Goal: Task Accomplishment & Management: Use online tool/utility

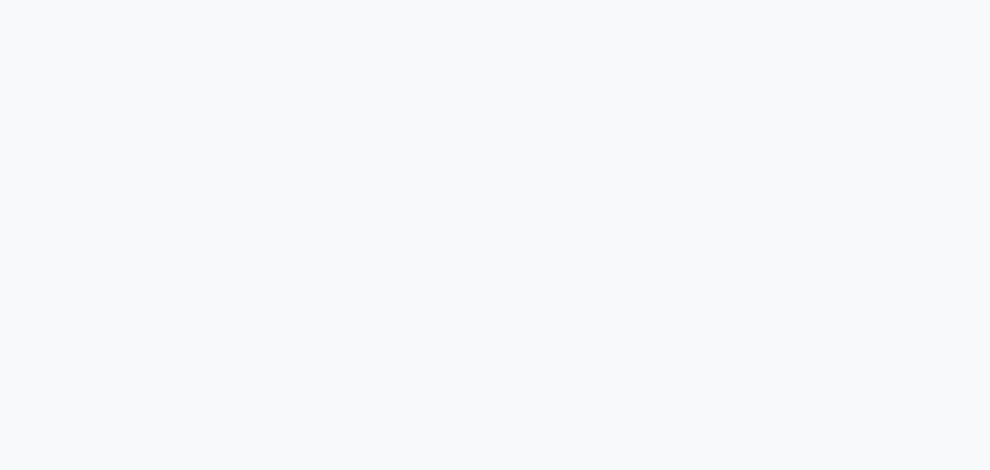
scroll to position [1083, 0]
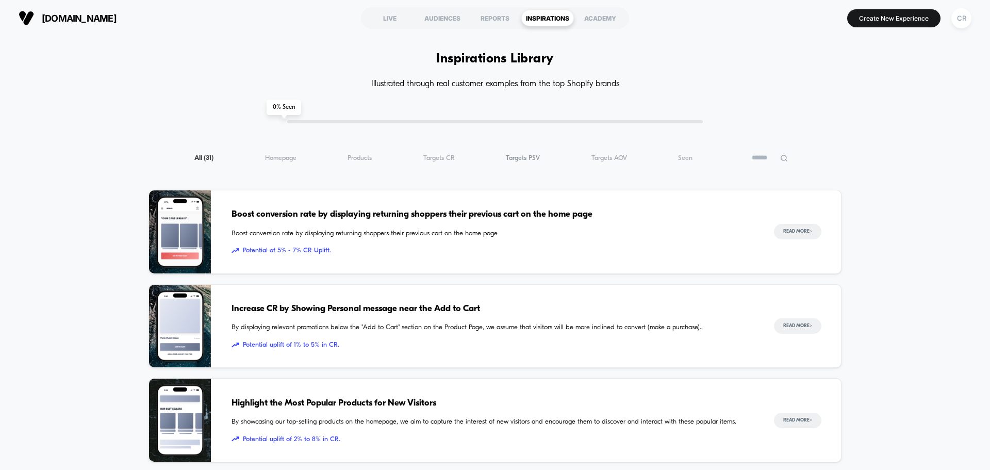
click at [523, 157] on span "Targets PSV ( 31 )" at bounding box center [523, 158] width 34 height 8
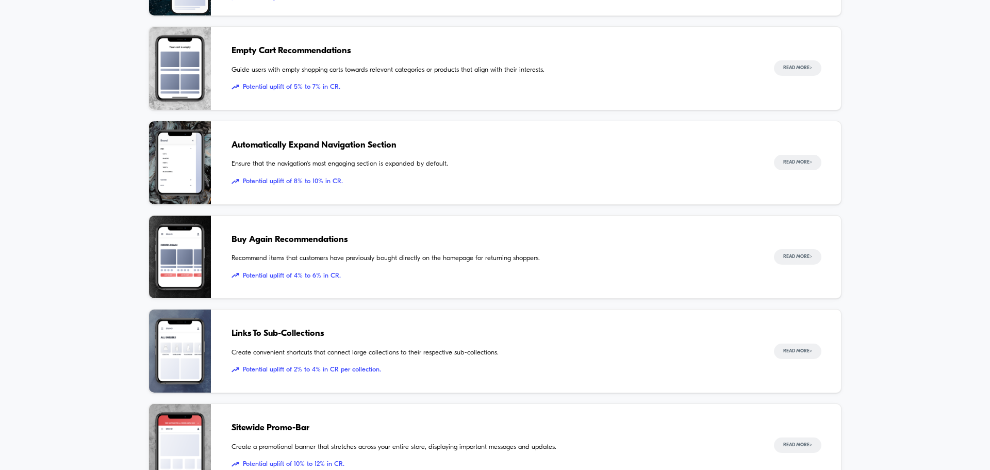
scroll to position [464, 0]
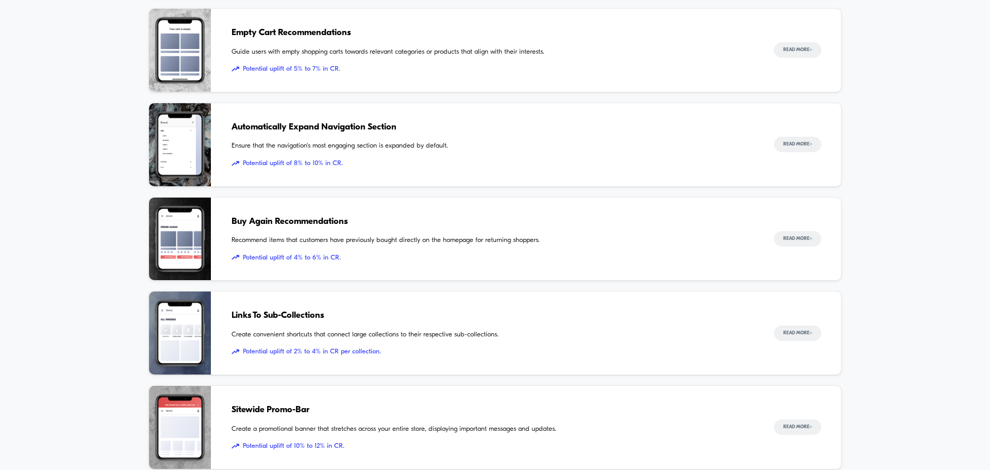
click at [445, 331] on span "Create convenient shortcuts that connect large collections to their respective …" at bounding box center [493, 335] width 522 height 10
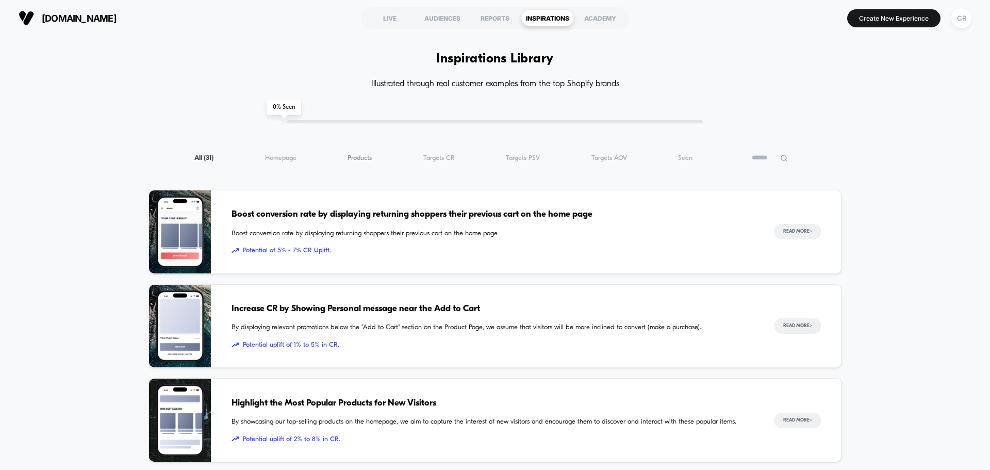
click at [371, 161] on span "Products ( 31 )" at bounding box center [360, 158] width 24 height 8
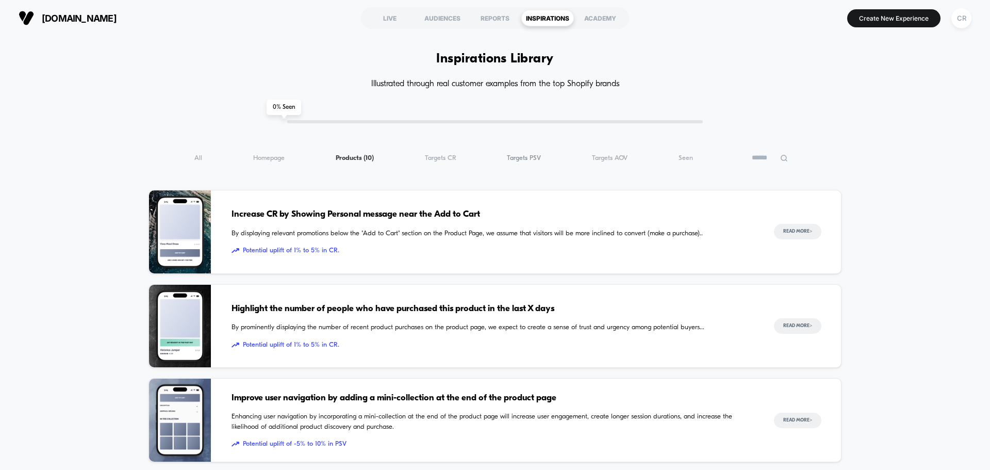
click at [536, 158] on span "Targets PSV ( 10 )" at bounding box center [524, 158] width 34 height 8
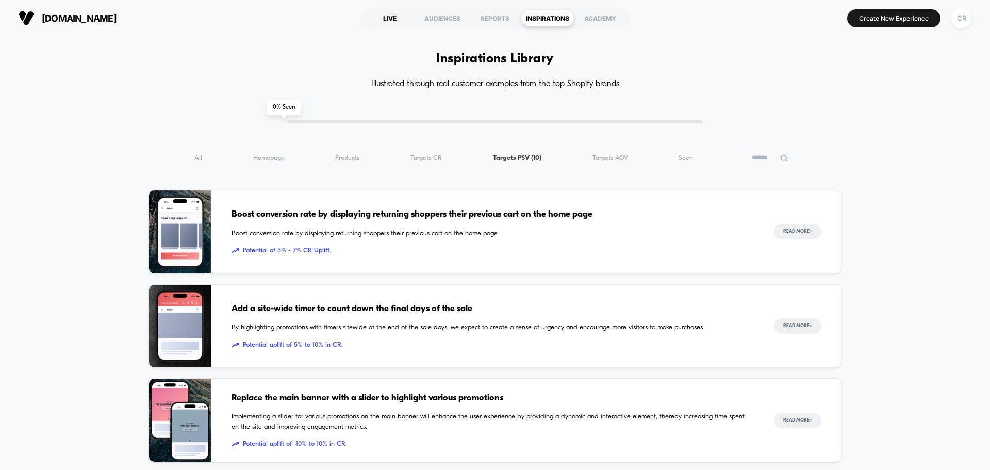
click at [393, 12] on div "LIVE" at bounding box center [390, 18] width 53 height 17
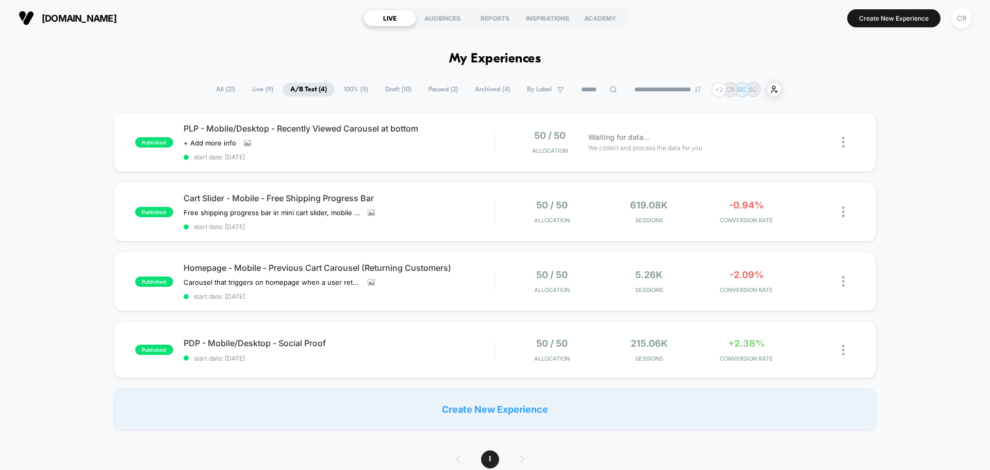
click at [344, 95] on span "100% ( 5 )" at bounding box center [356, 90] width 40 height 14
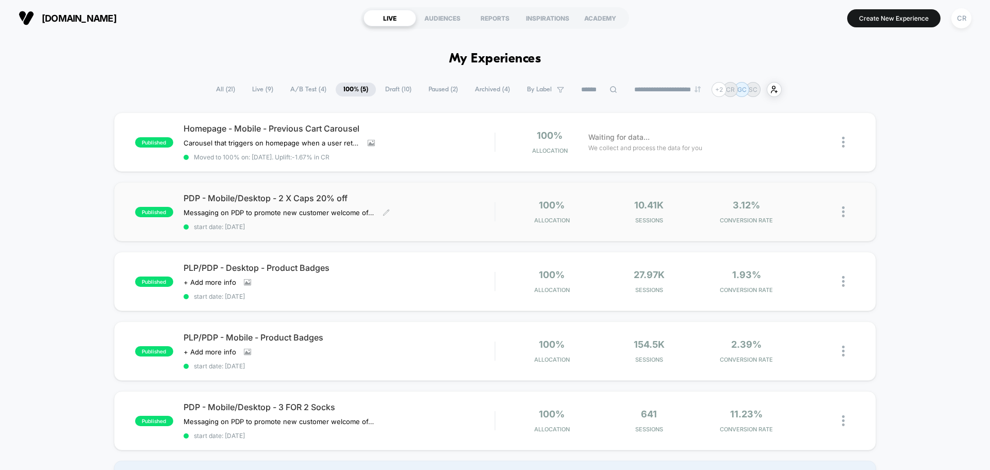
click at [298, 202] on span "PDP - Mobile/Desktop - 2 X Caps 20% off" at bounding box center [339, 198] width 311 height 10
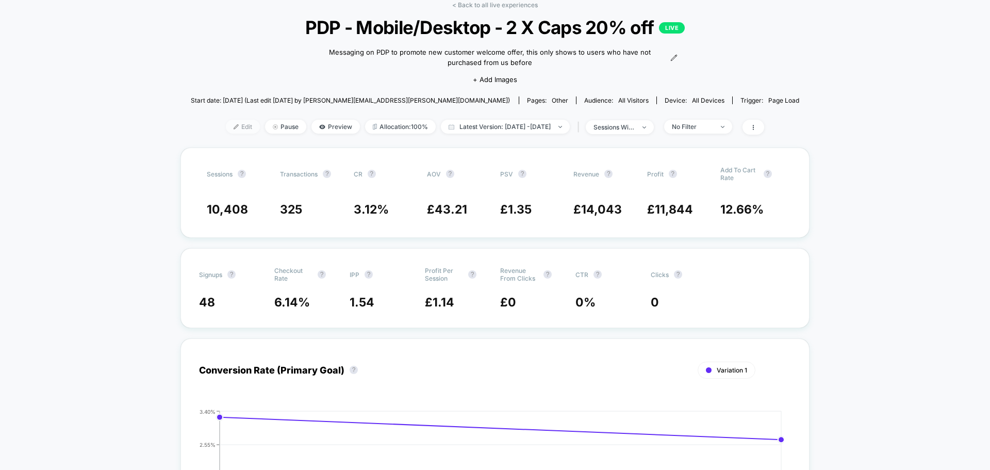
scroll to position [52, 0]
click at [234, 127] on span "Edit" at bounding box center [243, 128] width 34 height 14
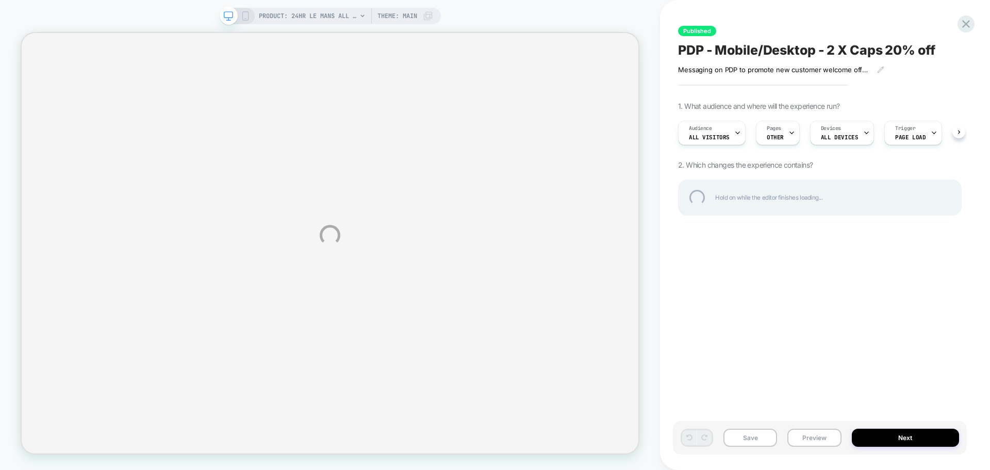
click at [775, 132] on div "PRODUCT: 24HR Le Mans All Over Print Black 9FORTY Adjustable Cap [60754595] PRO…" at bounding box center [495, 235] width 990 height 470
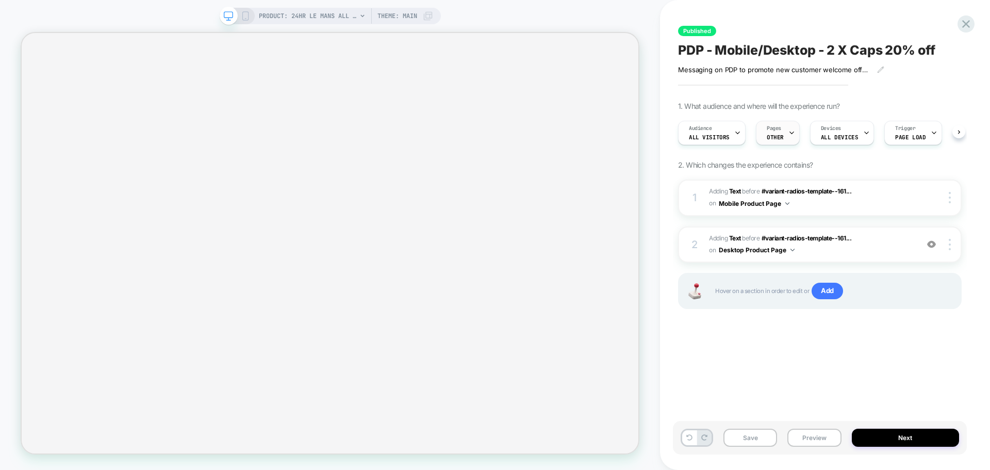
scroll to position [0, 1]
click at [777, 125] on span "Pages" at bounding box center [774, 128] width 14 height 7
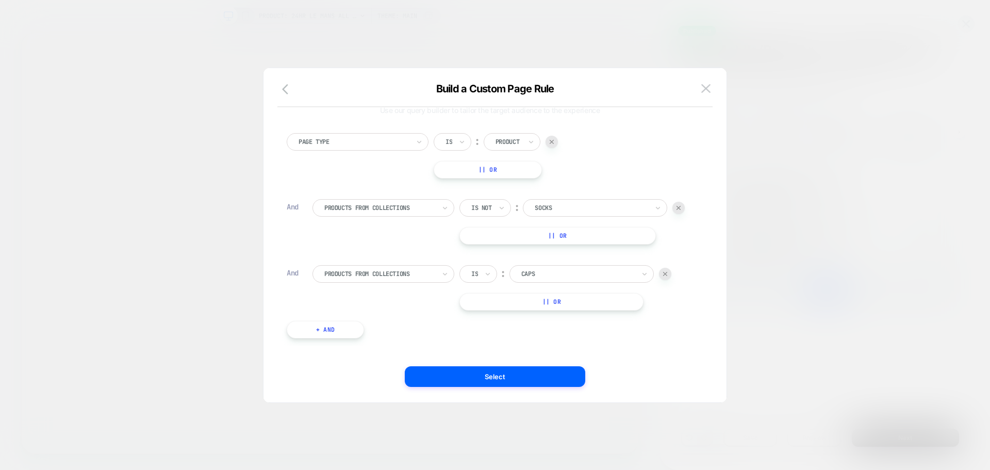
scroll to position [0, 0]
click at [710, 87] on img at bounding box center [706, 88] width 9 height 9
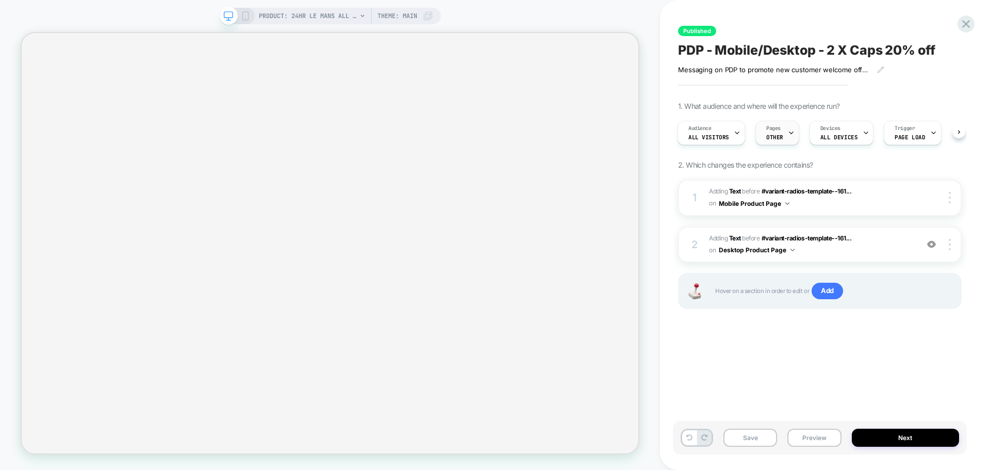
click at [772, 134] on span "OTHER" at bounding box center [775, 137] width 17 height 7
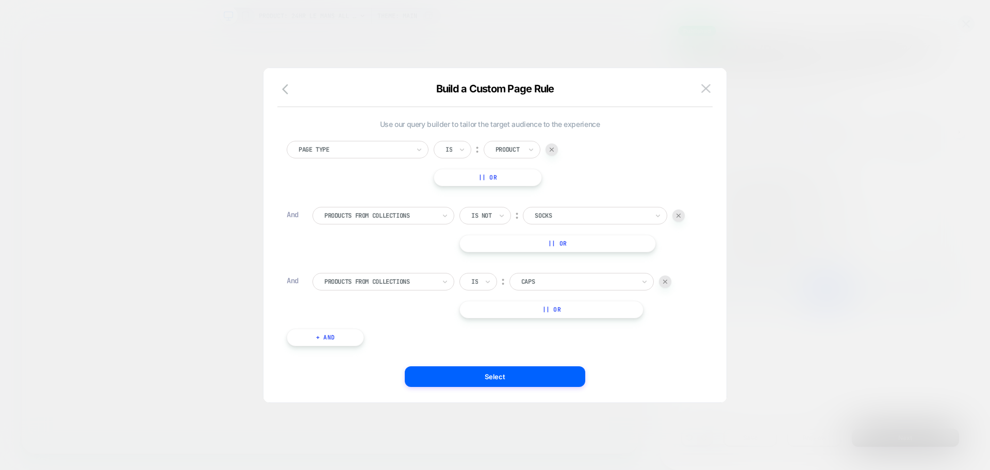
scroll to position [10, 0]
click at [545, 279] on div at bounding box center [578, 279] width 113 height 9
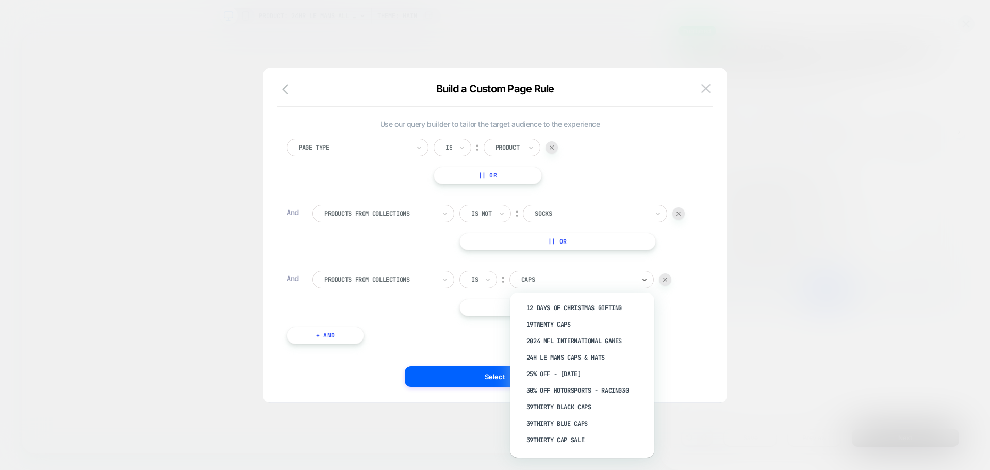
type input "*"
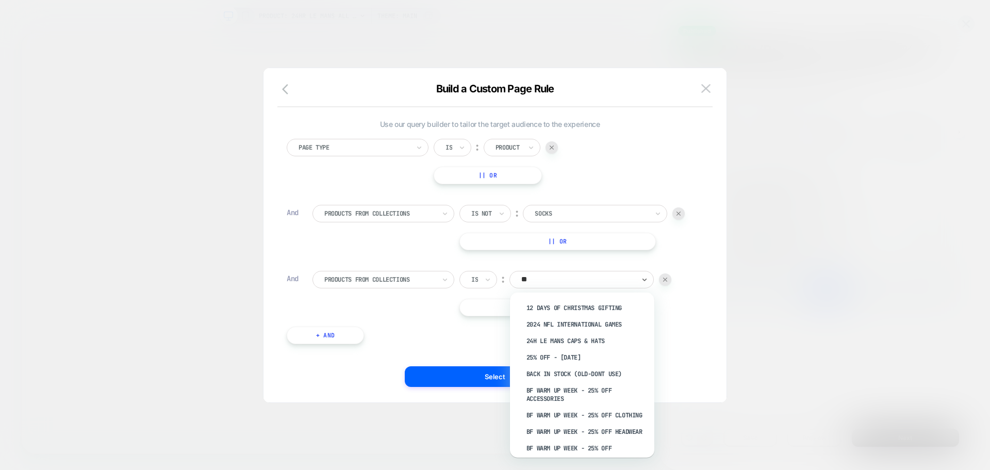
type input "*"
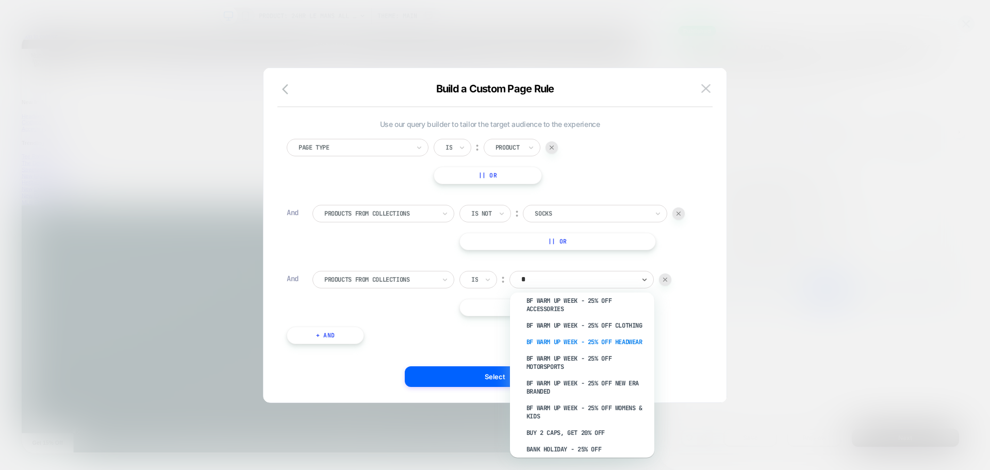
scroll to position [155, 0]
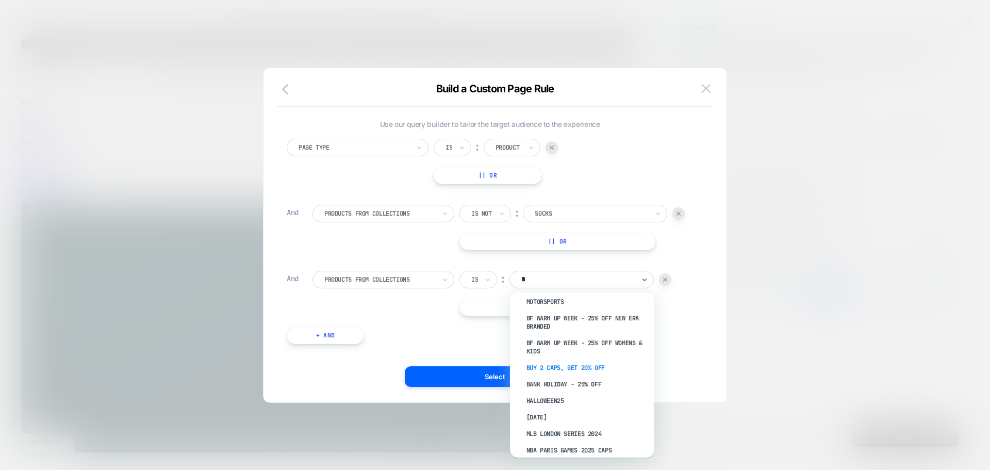
click at [574, 371] on div "BUY 2 CAPS, GET 20% OFF" at bounding box center [587, 368] width 134 height 17
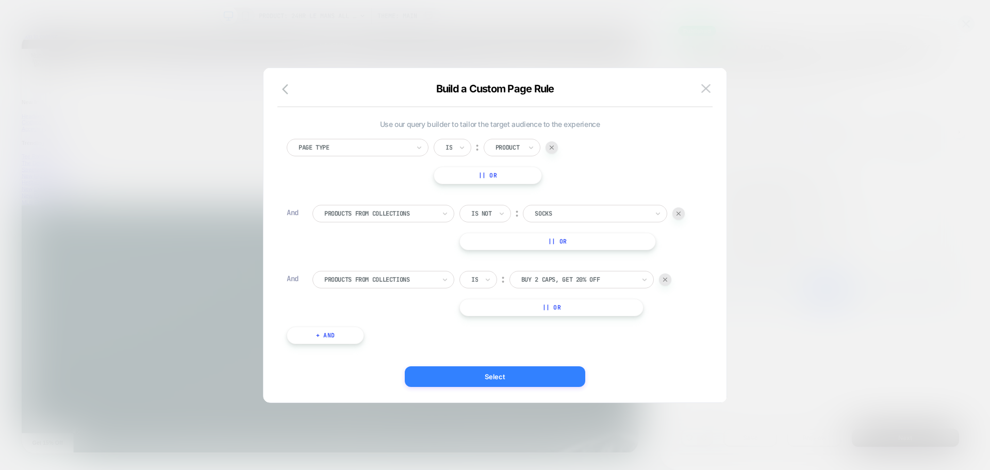
click at [508, 376] on button "Select" at bounding box center [495, 376] width 181 height 21
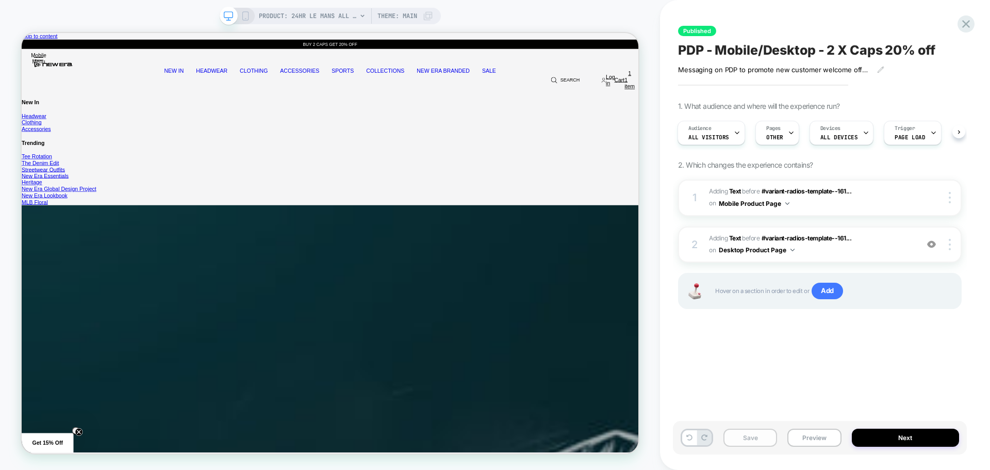
click at [734, 435] on button "Save" at bounding box center [751, 438] width 54 height 18
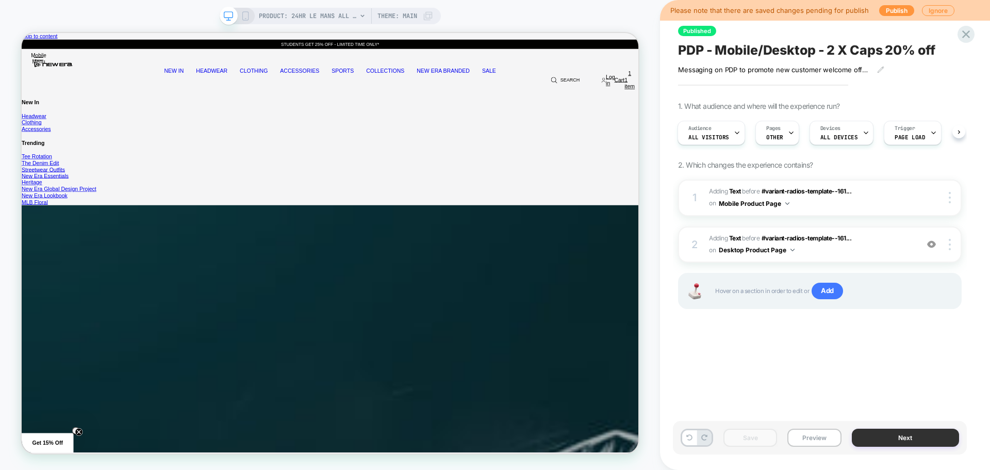
click at [884, 441] on button "Next" at bounding box center [906, 438] width 108 height 18
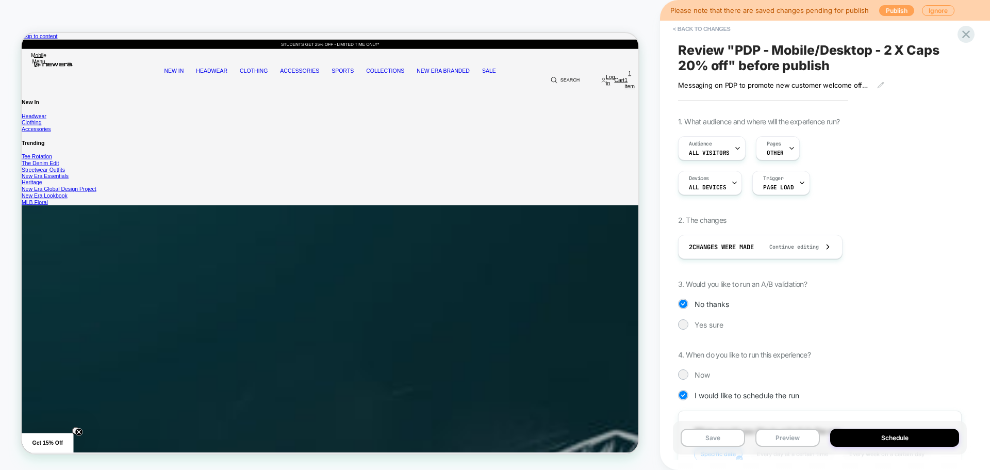
click at [898, 9] on button "Publish" at bounding box center [897, 10] width 35 height 11
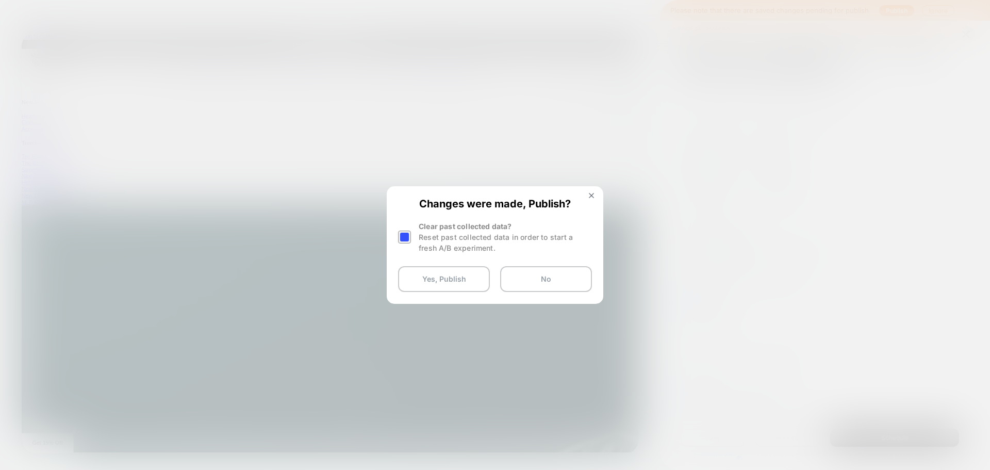
click at [411, 240] on div at bounding box center [405, 237] width 15 height 32
click at [401, 231] on div at bounding box center [404, 237] width 13 height 13
click at [411, 277] on button "Yes, Publish" at bounding box center [444, 279] width 92 height 26
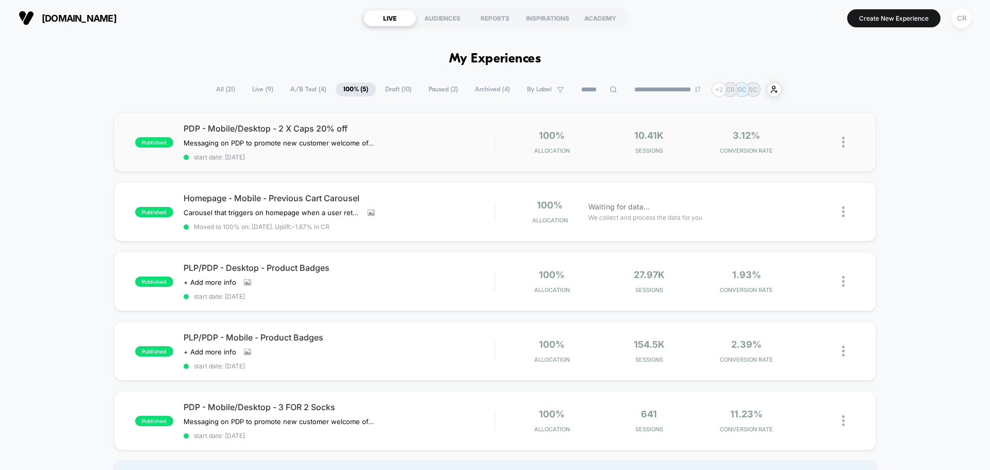
click at [844, 140] on img at bounding box center [843, 142] width 3 height 11
click at [793, 87] on div "Edit" at bounding box center [790, 82] width 93 height 23
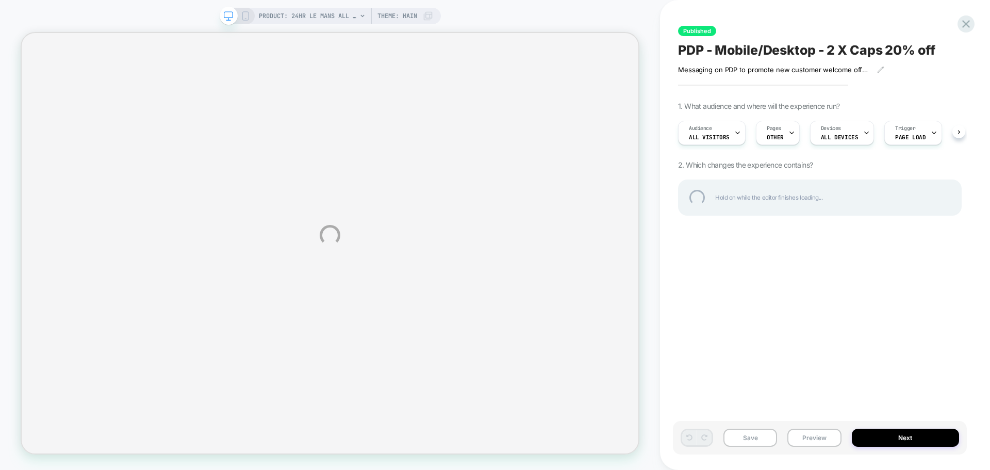
click at [776, 135] on div "PRODUCT: 24HR Le Mans All Over Print Black 9FORTY Adjustable Cap [60754595] PRO…" at bounding box center [495, 235] width 990 height 470
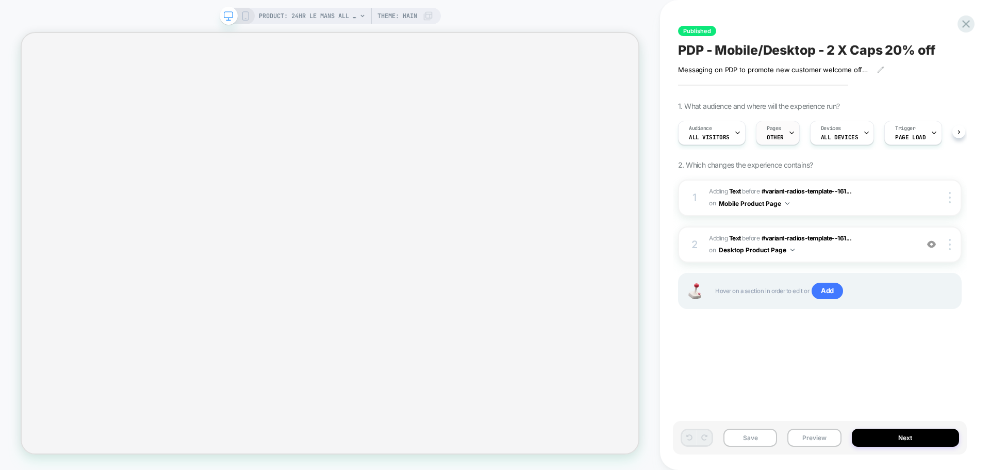
click at [780, 133] on div "Pages OTHER" at bounding box center [776, 132] width 38 height 23
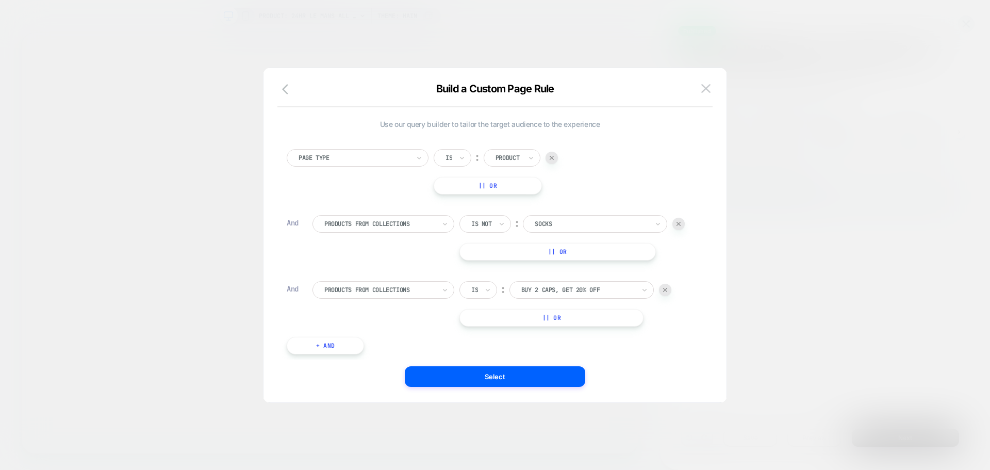
click at [704, 86] on img at bounding box center [706, 88] width 9 height 9
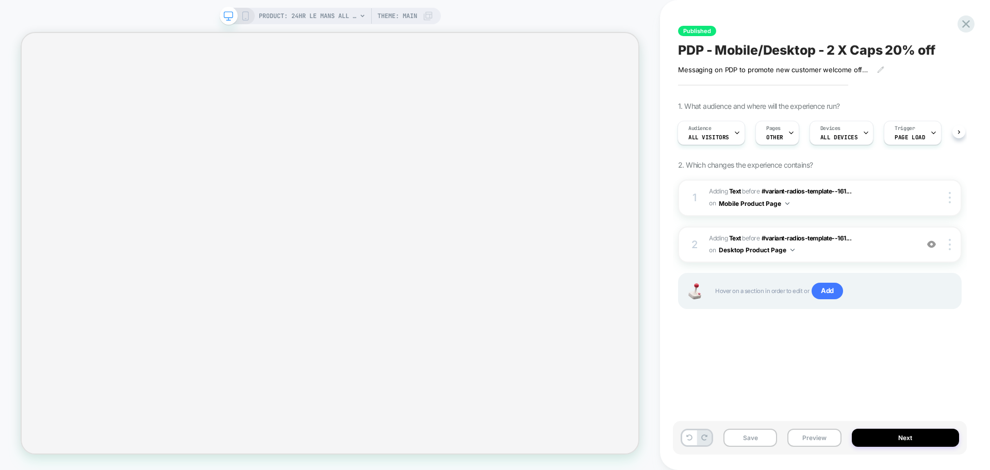
scroll to position [0, 1]
click at [823, 433] on button "Preview" at bounding box center [815, 438] width 54 height 18
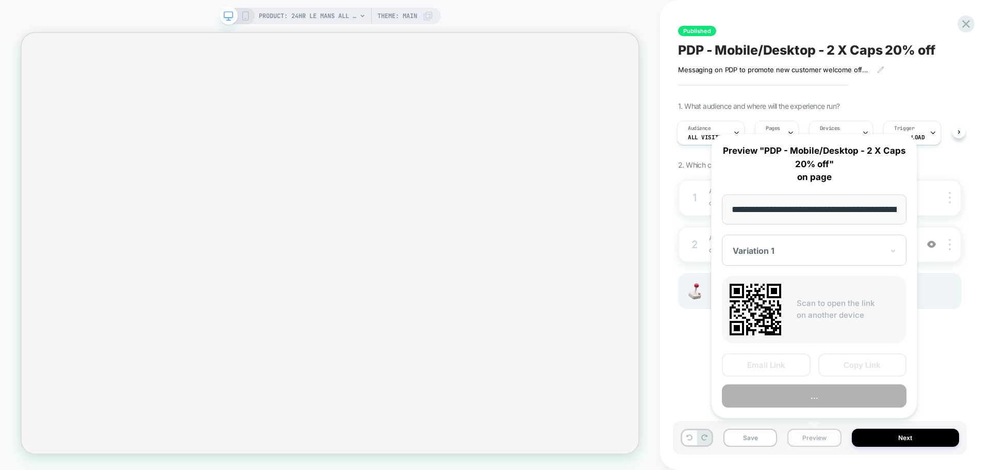
scroll to position [0, 350]
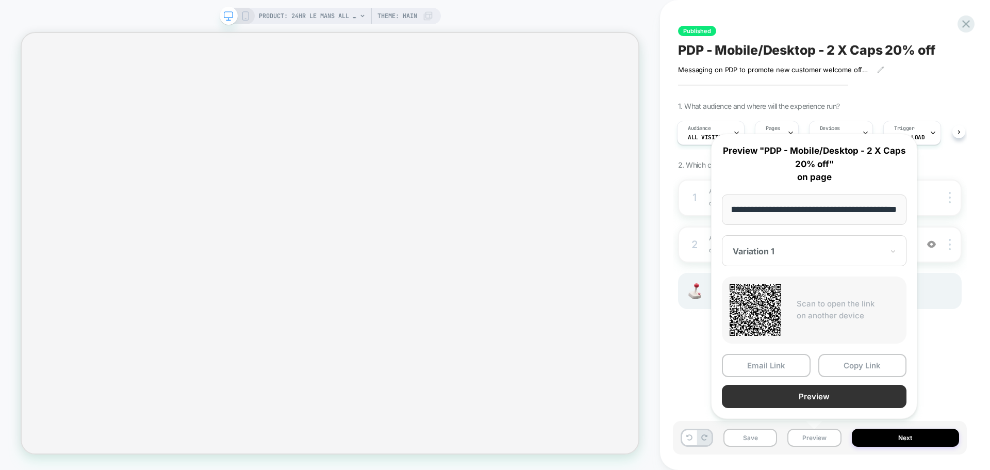
click at [813, 400] on button "Preview" at bounding box center [814, 396] width 185 height 23
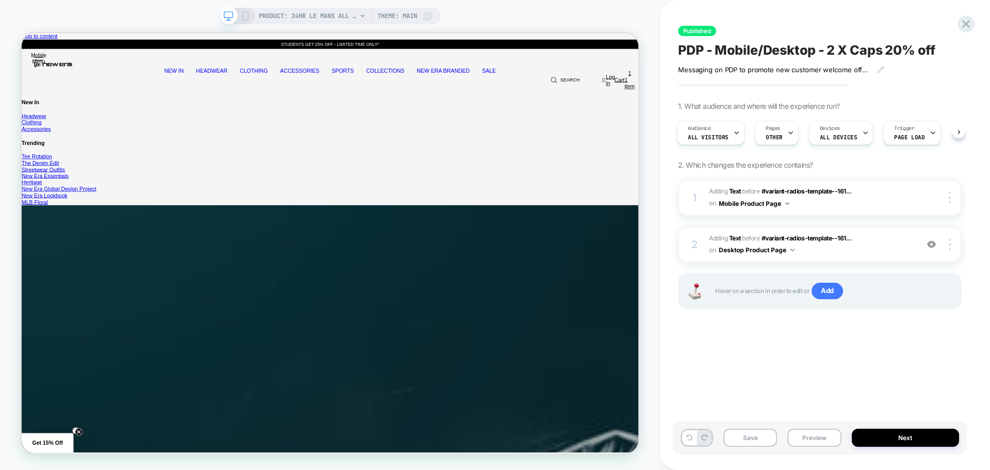
scroll to position [0, 0]
click at [774, 135] on span "OTHER" at bounding box center [774, 137] width 17 height 7
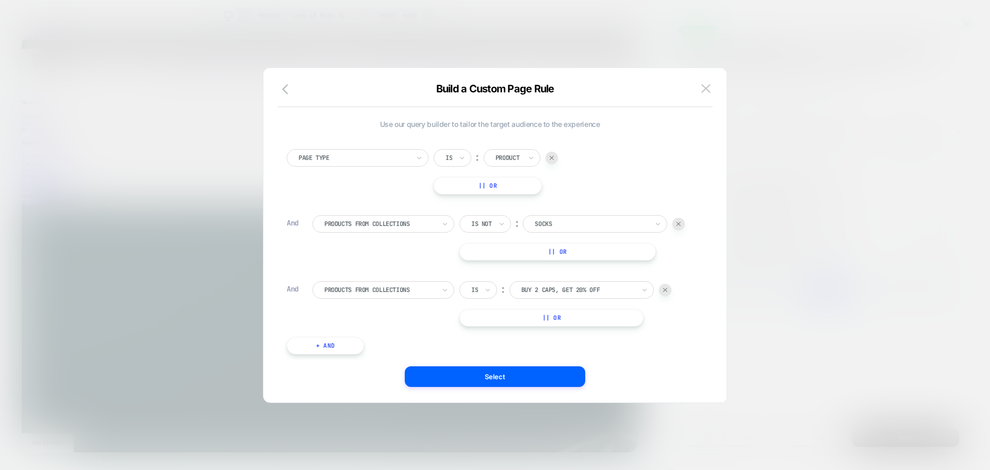
click at [679, 221] on div at bounding box center [679, 224] width 12 height 12
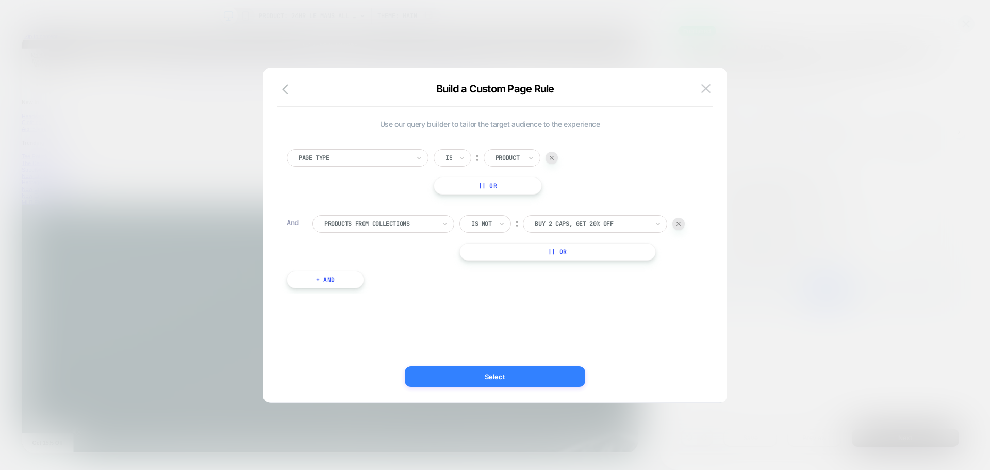
click at [482, 372] on button "Select" at bounding box center [495, 376] width 181 height 21
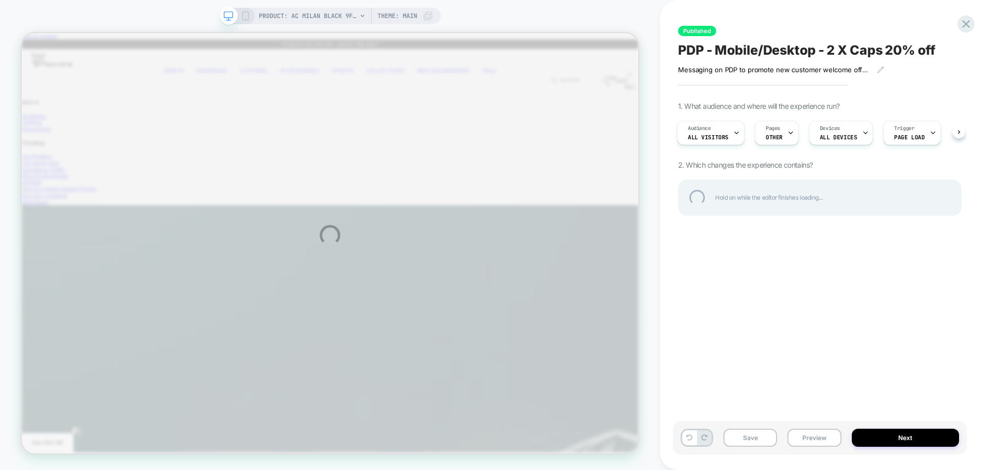
click at [347, 17] on div "PRODUCT: AC Milan Black 9FORTY Adjustable Cap [60363649] PRODUCT: AC Milan Blac…" at bounding box center [495, 235] width 990 height 470
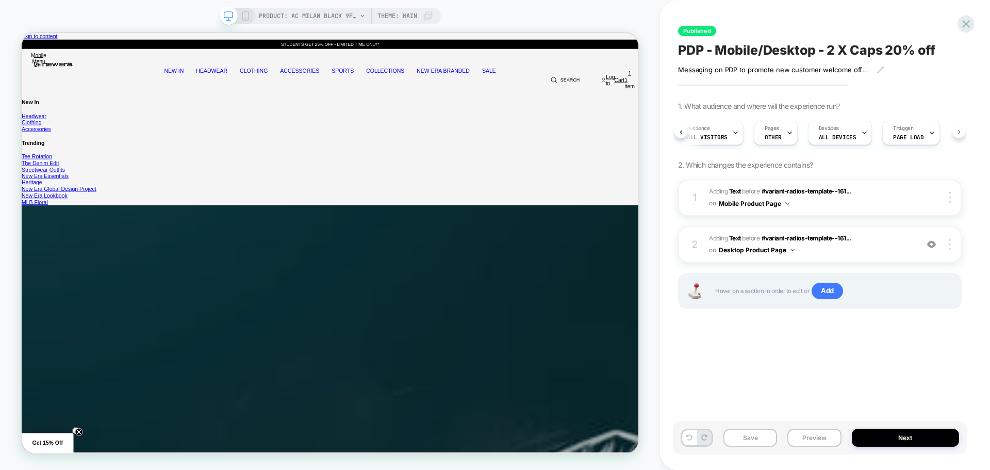
scroll to position [0, 6]
click at [959, 134] on div "Audience All Visitors Pages OTHER Devices ALL DEVICES Trigger Page Load" at bounding box center [820, 133] width 284 height 35
click at [899, 134] on span "Page Load" at bounding box center [907, 137] width 30 height 7
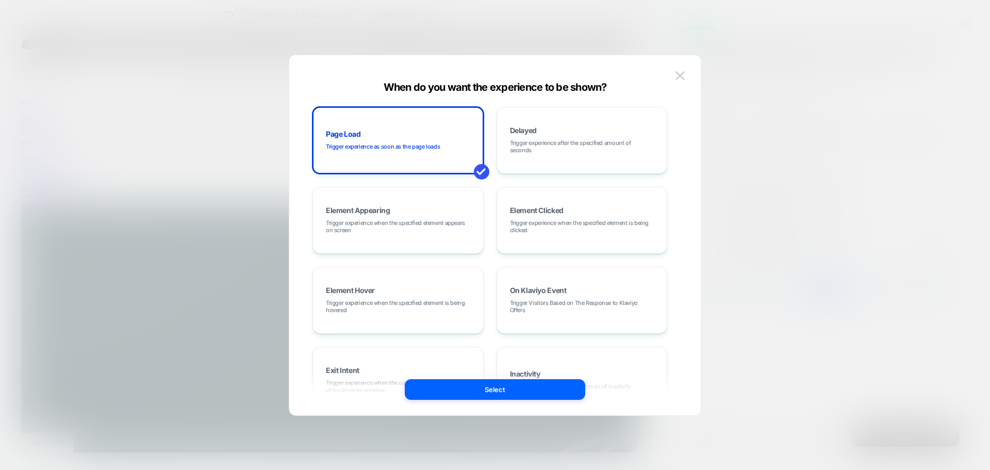
scroll to position [0, 0]
click at [679, 76] on img at bounding box center [680, 75] width 9 height 9
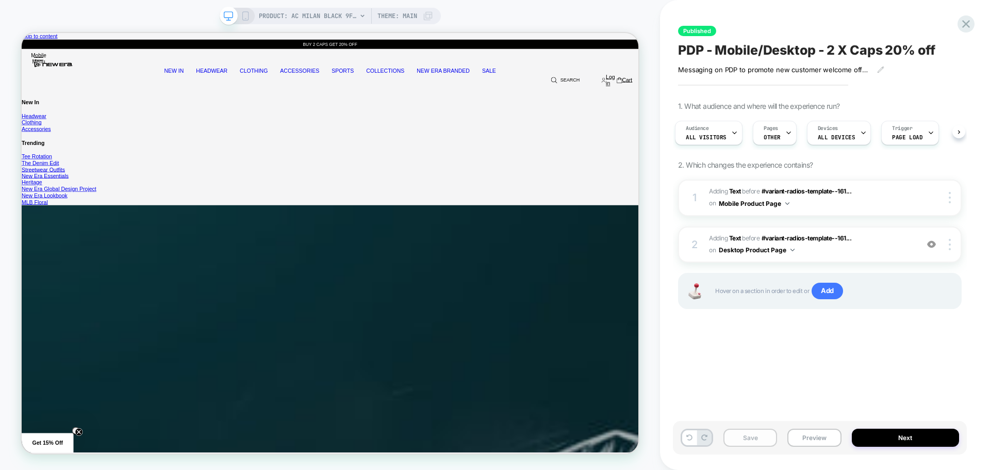
click at [761, 435] on button "Save" at bounding box center [751, 438] width 54 height 18
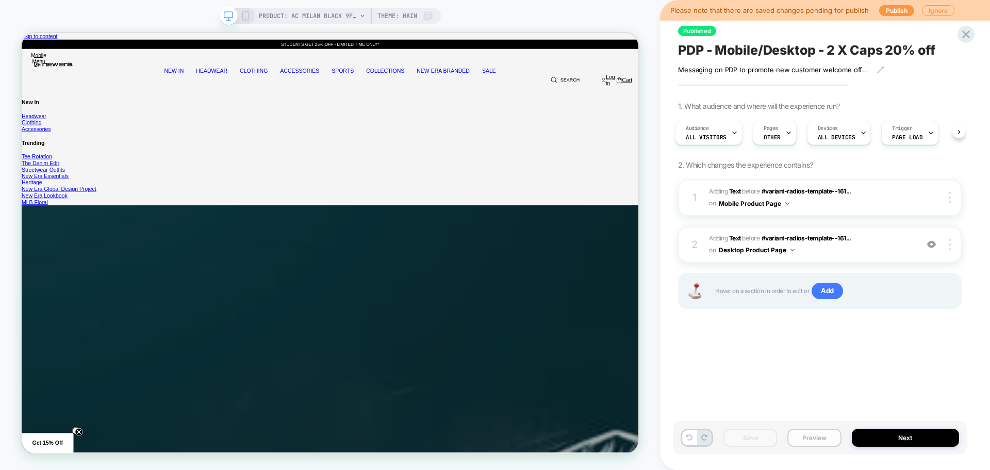
click at [803, 437] on button "Preview" at bounding box center [815, 438] width 54 height 18
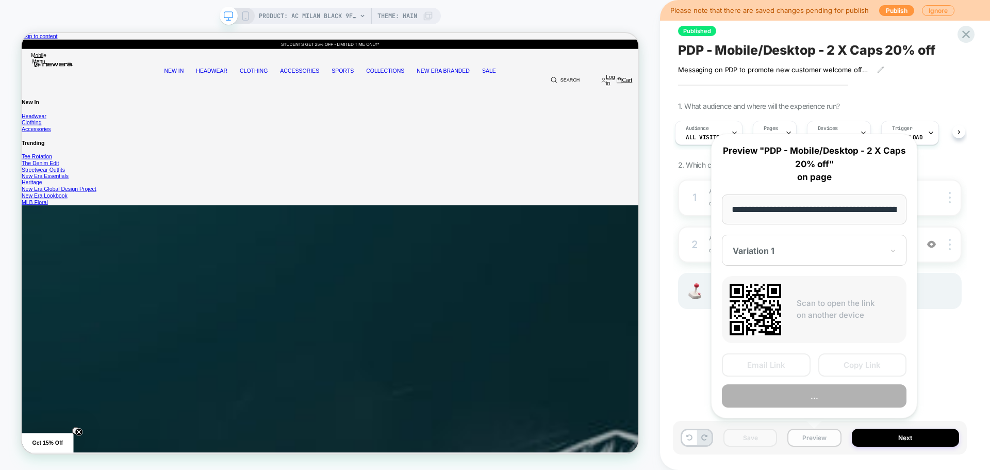
scroll to position [0, 276]
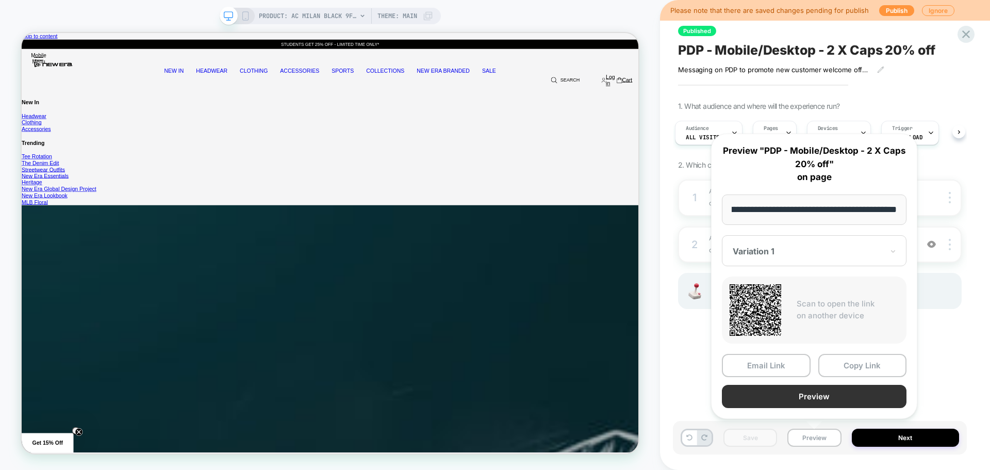
click at [805, 398] on button "Preview" at bounding box center [814, 396] width 185 height 23
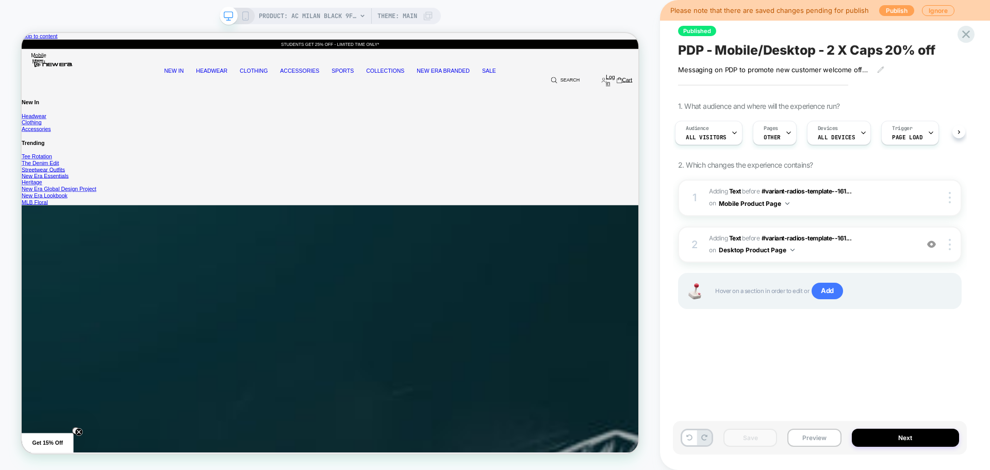
click at [889, 10] on button "Publish" at bounding box center [897, 10] width 35 height 11
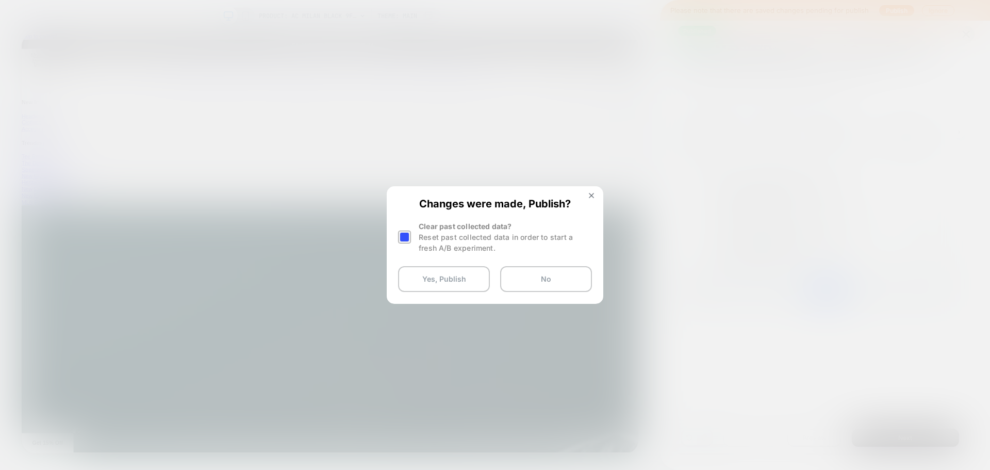
click at [413, 238] on div at bounding box center [405, 237] width 15 height 32
click at [411, 241] on div at bounding box center [405, 237] width 15 height 32
click at [405, 240] on div at bounding box center [404, 237] width 13 height 13
click at [423, 287] on button "Yes, Publish" at bounding box center [444, 279] width 92 height 26
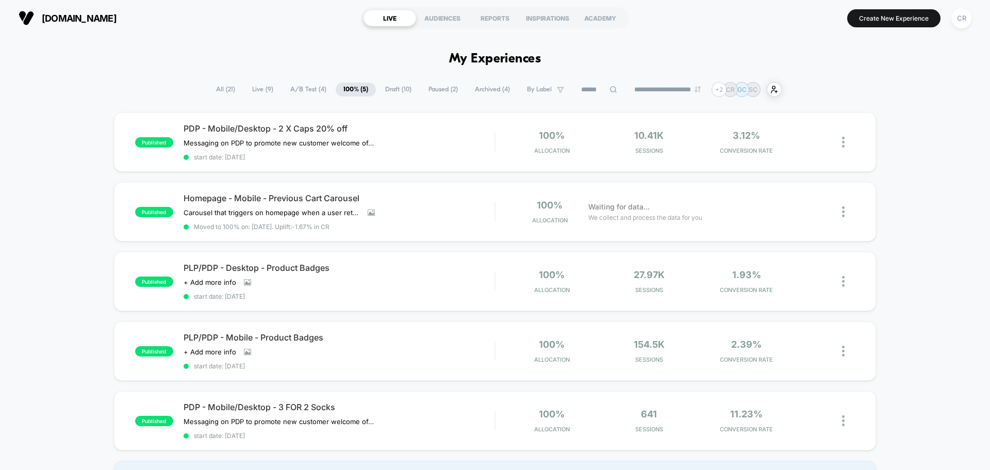
click at [301, 91] on span "A/B Test ( 4 )" at bounding box center [309, 90] width 52 height 14
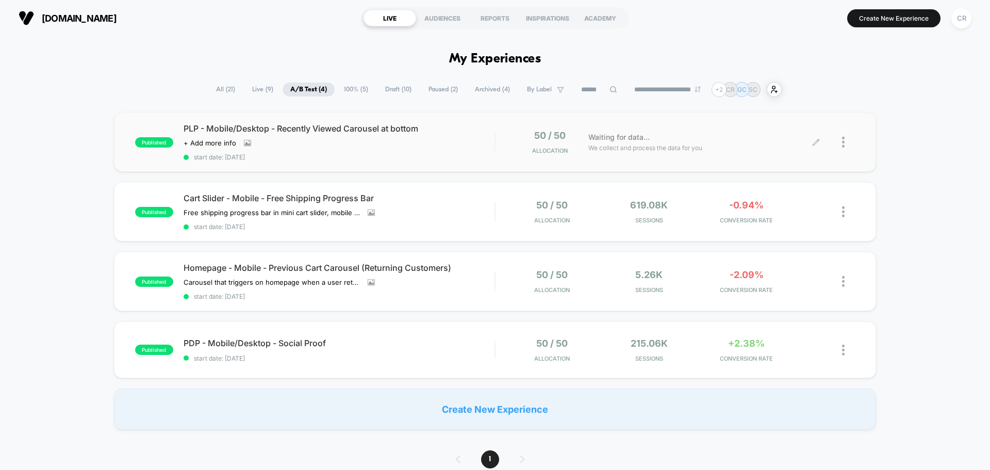
click at [670, 152] on span "We collect and process the data for you" at bounding box center [646, 148] width 114 height 10
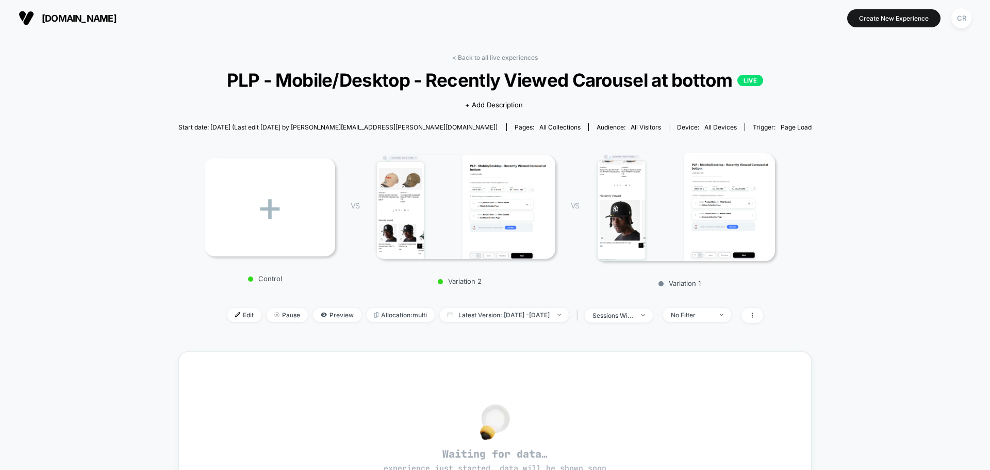
click at [95, 18] on span "[DOMAIN_NAME]" at bounding box center [79, 18] width 75 height 11
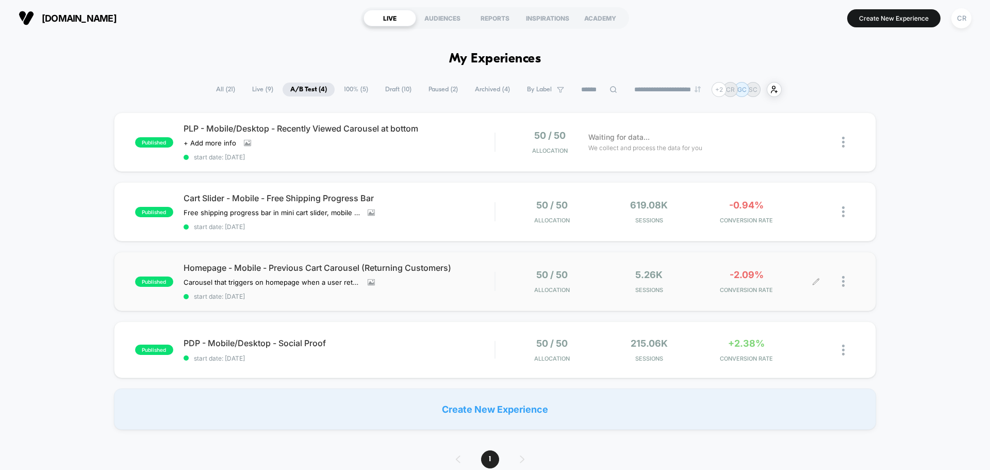
click at [736, 274] on span "-2.09%" at bounding box center [747, 274] width 34 height 11
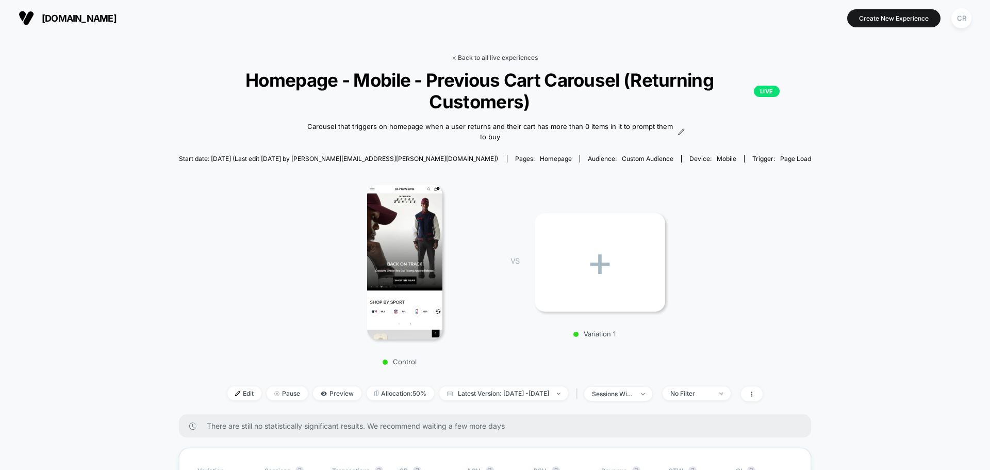
click at [453, 59] on link "< Back to all live experiences" at bounding box center [495, 58] width 86 height 8
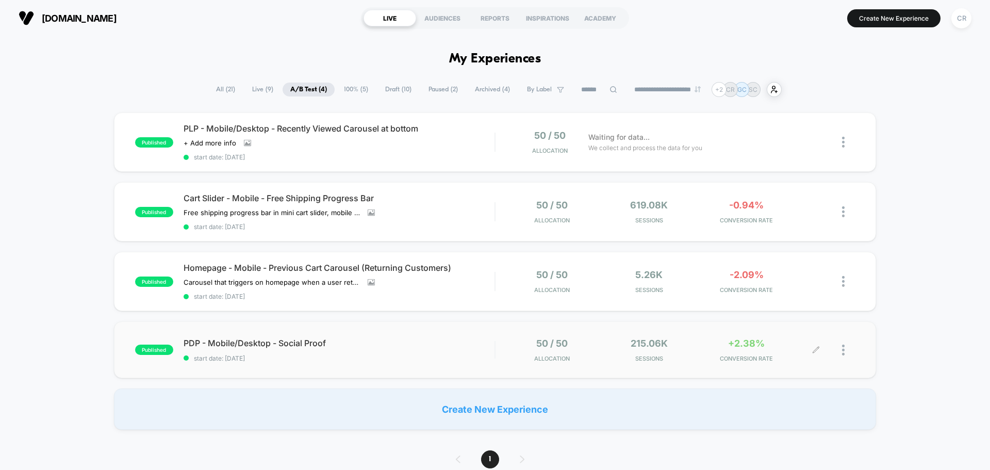
click at [730, 341] on span "+2.38%" at bounding box center [746, 343] width 37 height 11
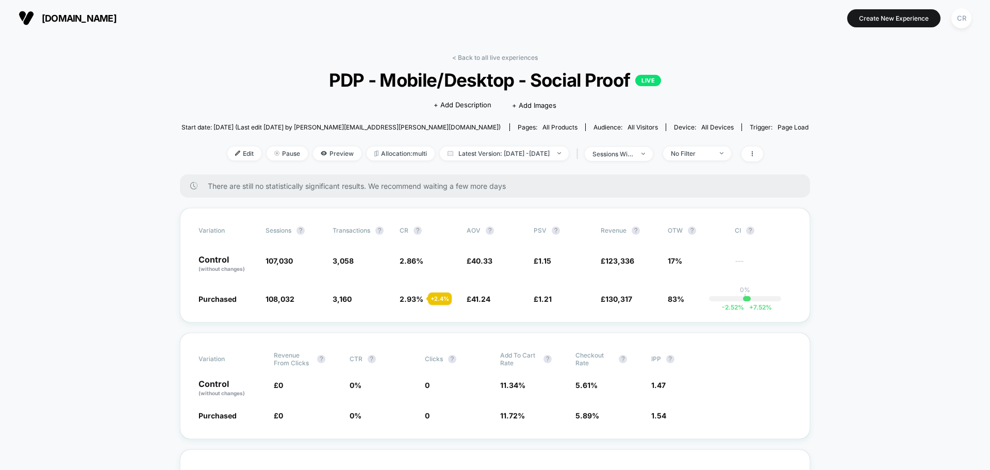
click at [113, 22] on span "[DOMAIN_NAME]" at bounding box center [79, 18] width 75 height 11
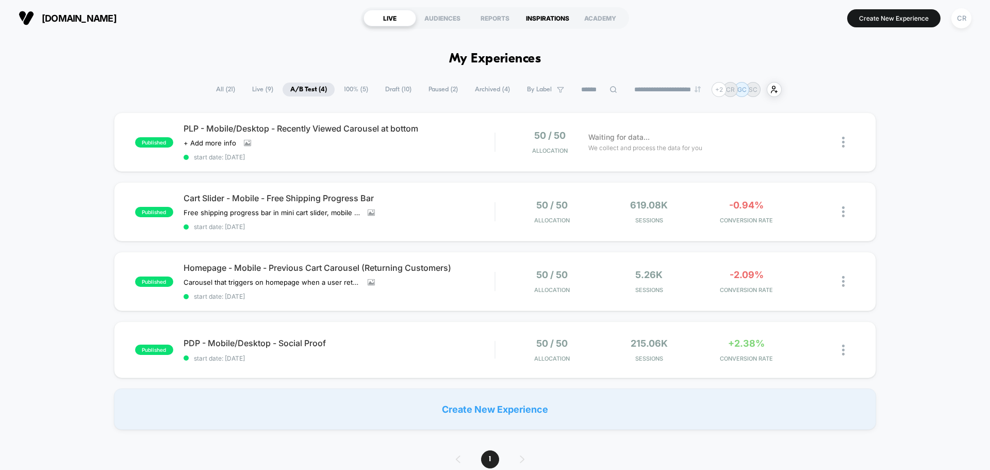
click at [542, 19] on div "INSPIRATIONS" at bounding box center [548, 18] width 53 height 17
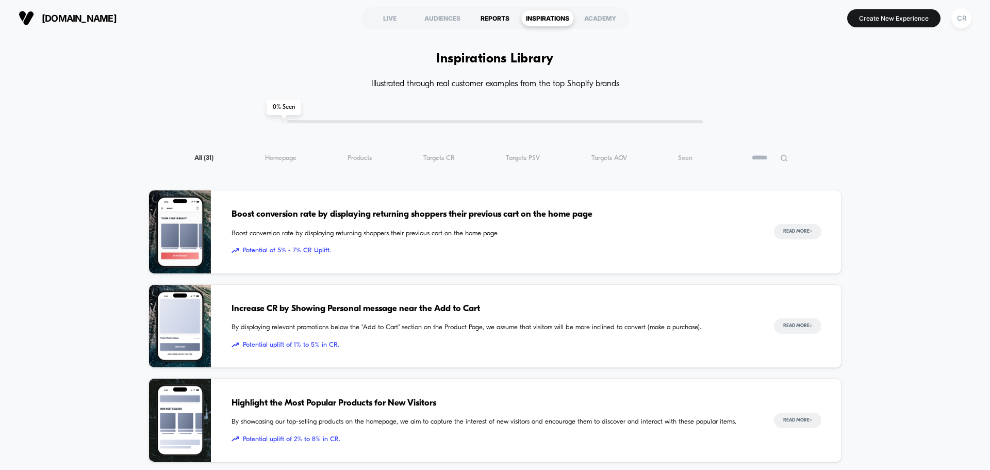
click at [485, 14] on div "REPORTS" at bounding box center [495, 18] width 53 height 17
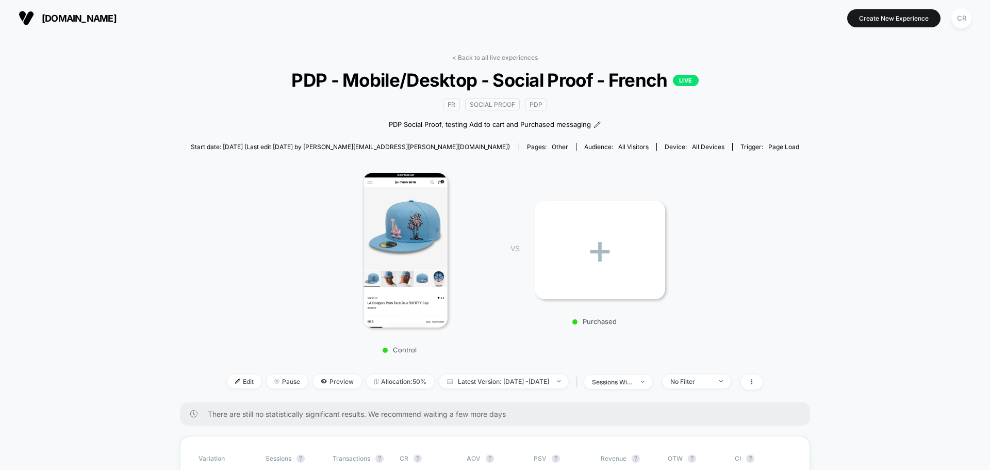
click at [97, 20] on span "neweracap.eu" at bounding box center [79, 18] width 75 height 11
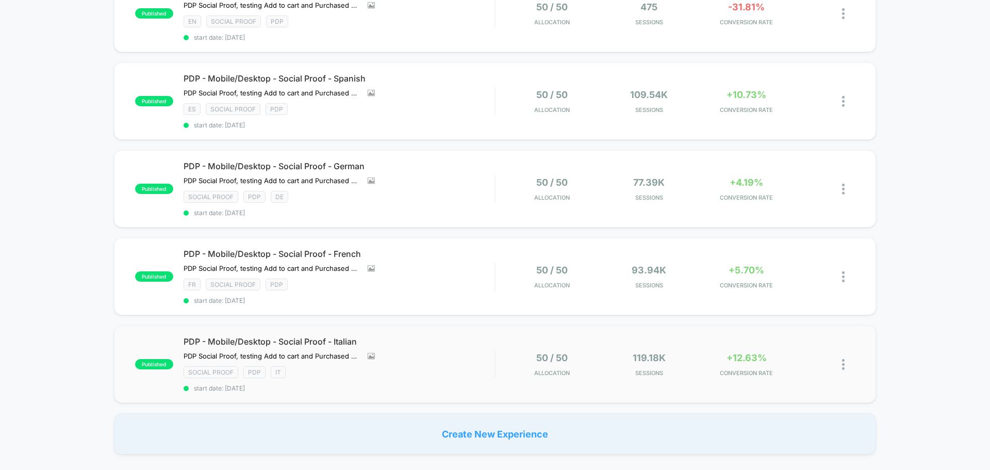
scroll to position [206, 0]
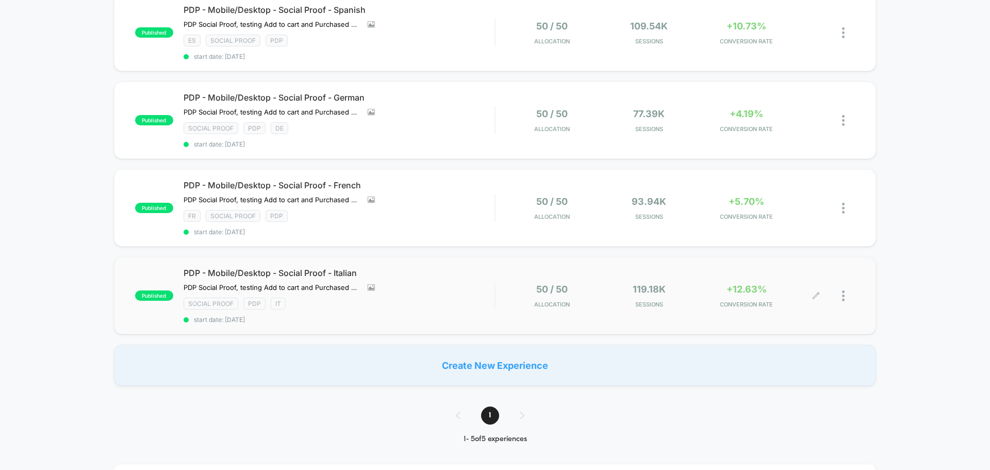
click at [729, 290] on span "+12.63%" at bounding box center [747, 289] width 40 height 11
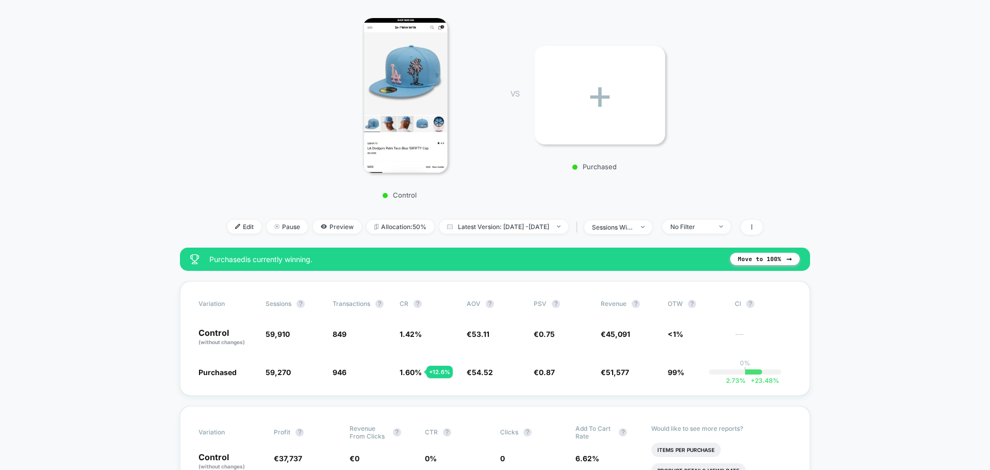
scroll to position [258, 0]
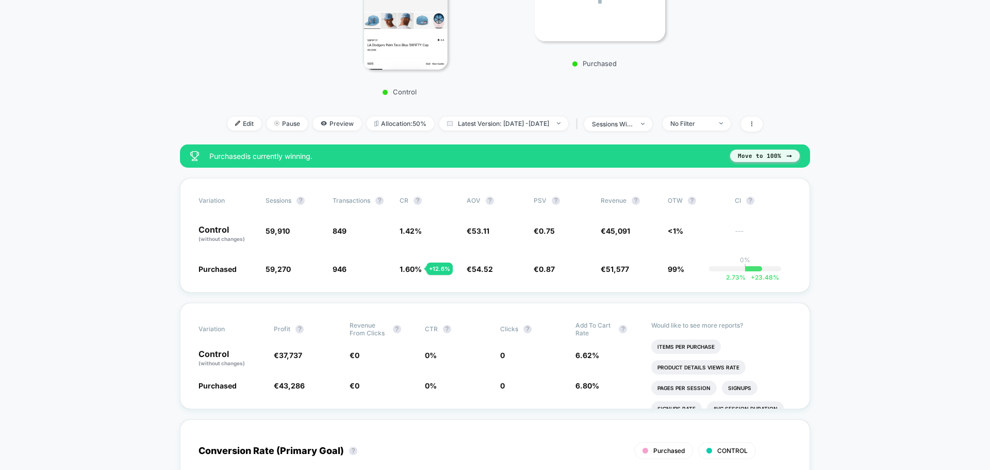
click at [767, 157] on button "Move to 100%" at bounding box center [765, 156] width 70 height 12
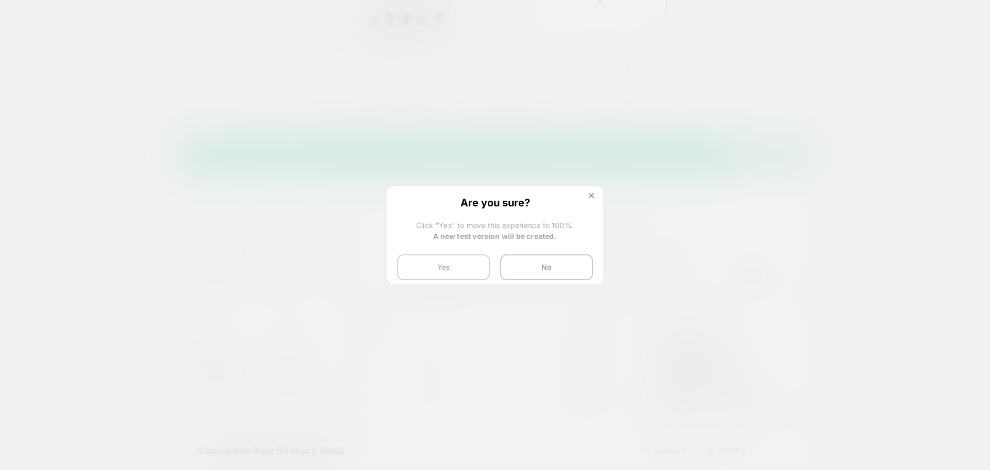
click at [448, 265] on button "Yes" at bounding box center [443, 267] width 93 height 26
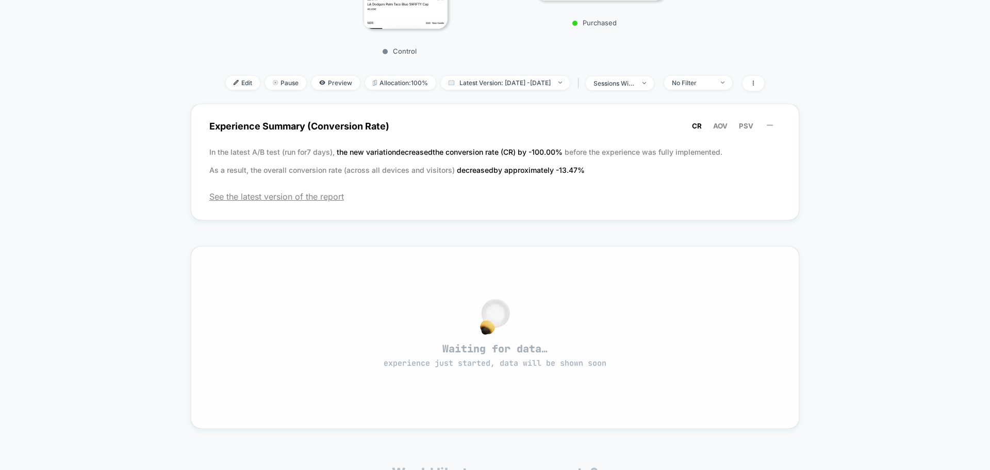
scroll to position [258, 0]
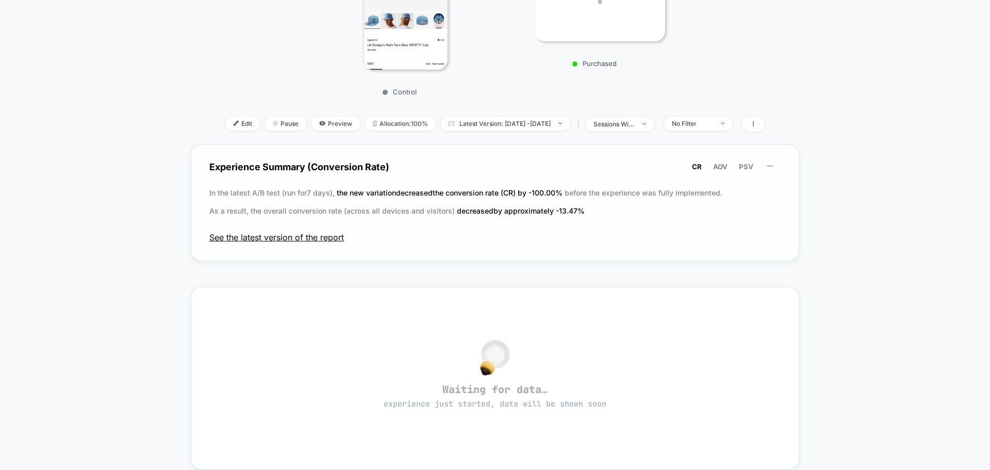
click at [311, 239] on span "See the latest version of the report" at bounding box center [495, 237] width 572 height 10
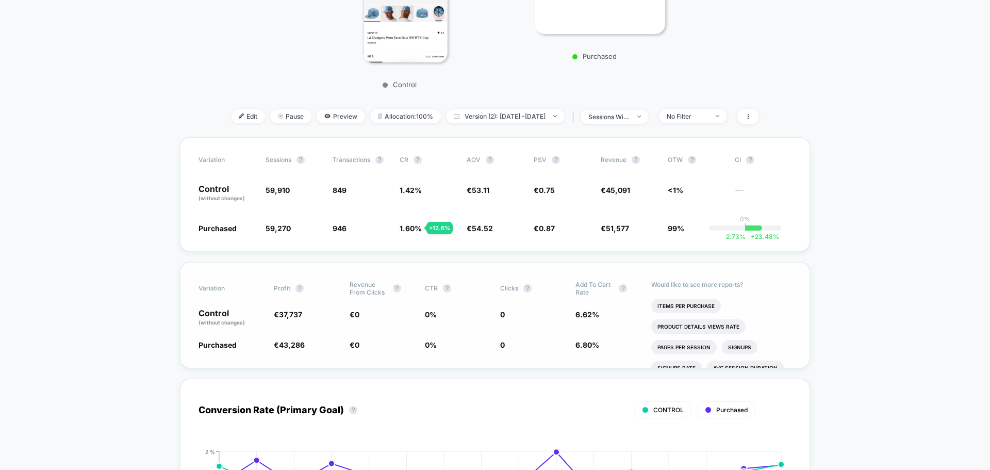
scroll to position [258, 0]
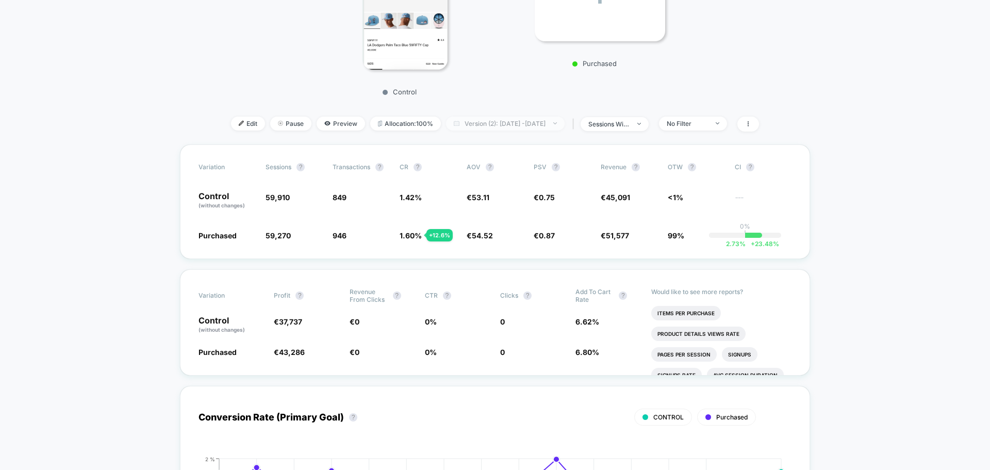
click at [553, 120] on span "Version (2): Aug 18, 2025 - Sep 2, 2025" at bounding box center [505, 124] width 119 height 14
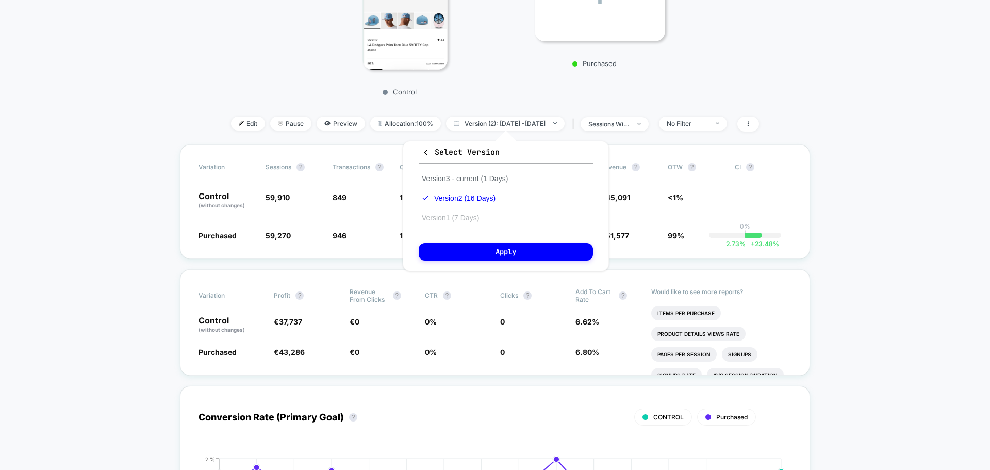
click at [468, 214] on button "Version 1 (7 Days)" at bounding box center [450, 217] width 63 height 9
click at [475, 198] on button "Version 2 (16 Days)" at bounding box center [453, 197] width 68 height 9
click at [477, 219] on button "Version 1 (7 Days)" at bounding box center [450, 217] width 63 height 9
click at [499, 256] on button "Apply" at bounding box center [506, 252] width 174 height 18
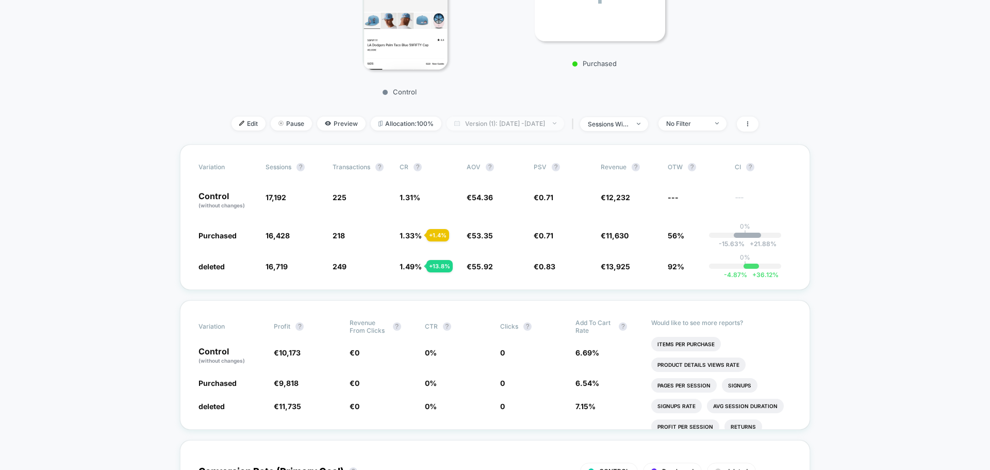
click at [500, 126] on span "Version (1): Aug 6, 2025 - Aug 12, 2025" at bounding box center [506, 124] width 118 height 14
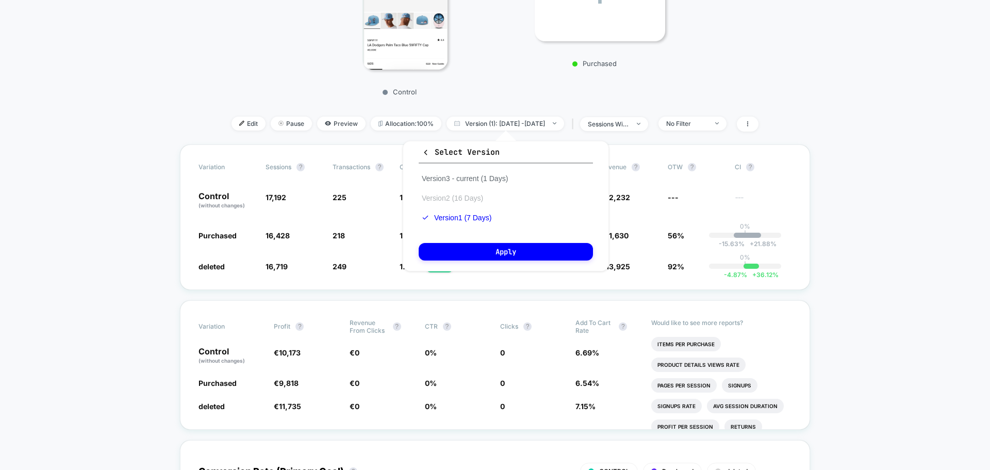
click at [473, 198] on button "Version 2 (16 Days)" at bounding box center [453, 197] width 68 height 9
click at [494, 243] on button "Apply" at bounding box center [506, 252] width 174 height 18
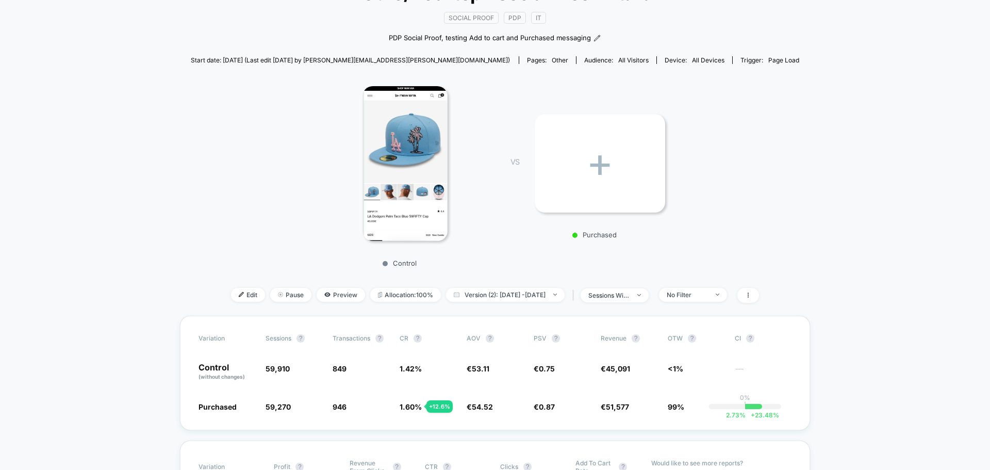
scroll to position [103, 0]
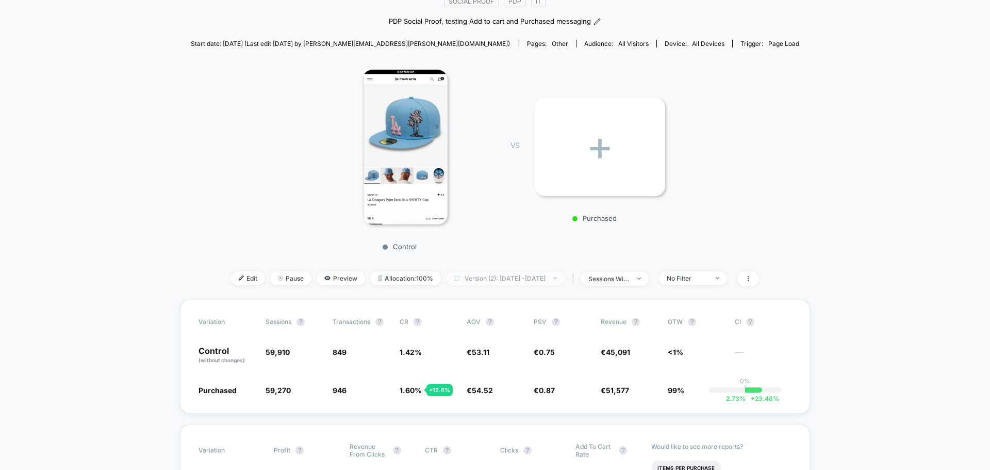
click at [515, 281] on span "Version (2): Aug 18, 2025 - Sep 2, 2025" at bounding box center [505, 278] width 119 height 14
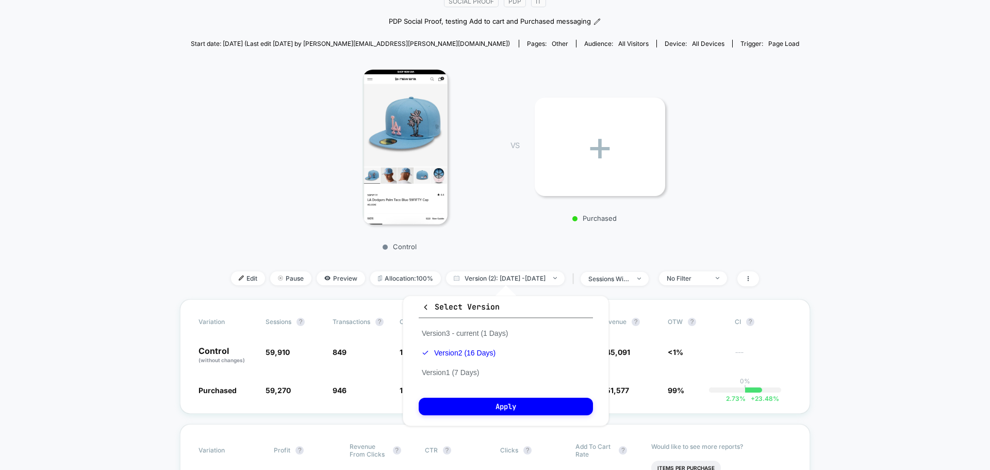
click at [484, 326] on div "Version 3 - current (1 Days) Version 2 (16 Days) Version 1 (7 Days)" at bounding box center [465, 352] width 92 height 59
click at [485, 329] on button "Version 3 - current (1 Days)" at bounding box center [465, 333] width 92 height 9
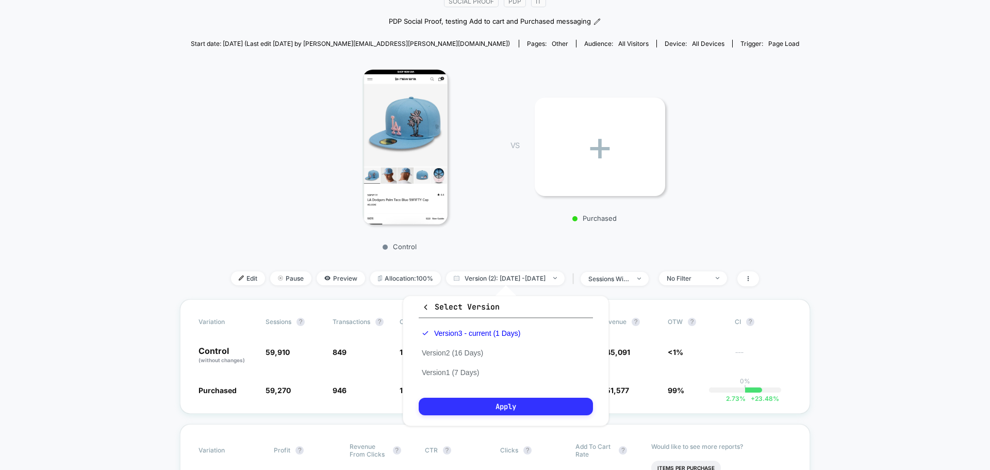
click at [501, 409] on button "Apply" at bounding box center [506, 407] width 174 height 18
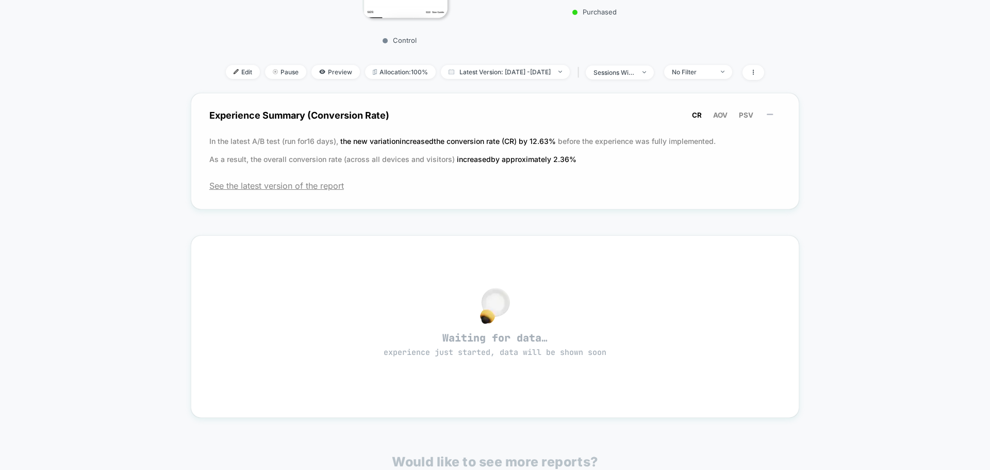
scroll to position [258, 0]
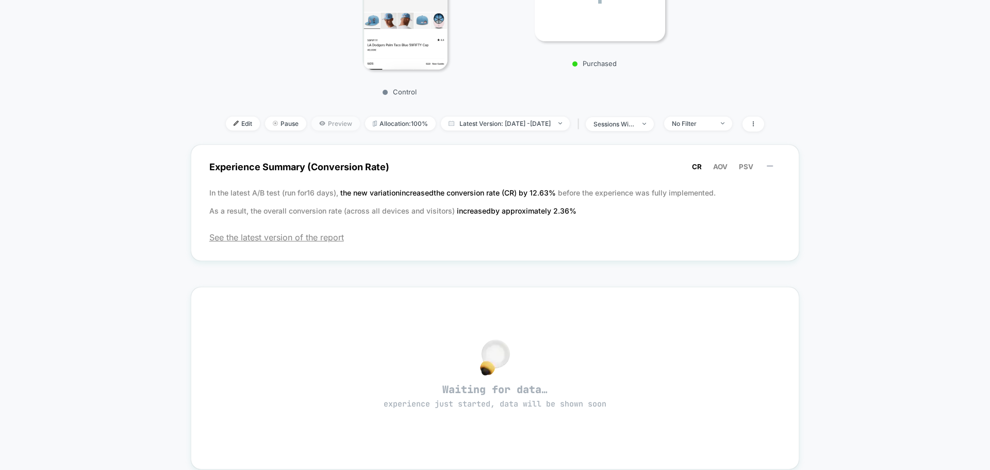
click at [318, 126] on span "Preview" at bounding box center [336, 124] width 48 height 14
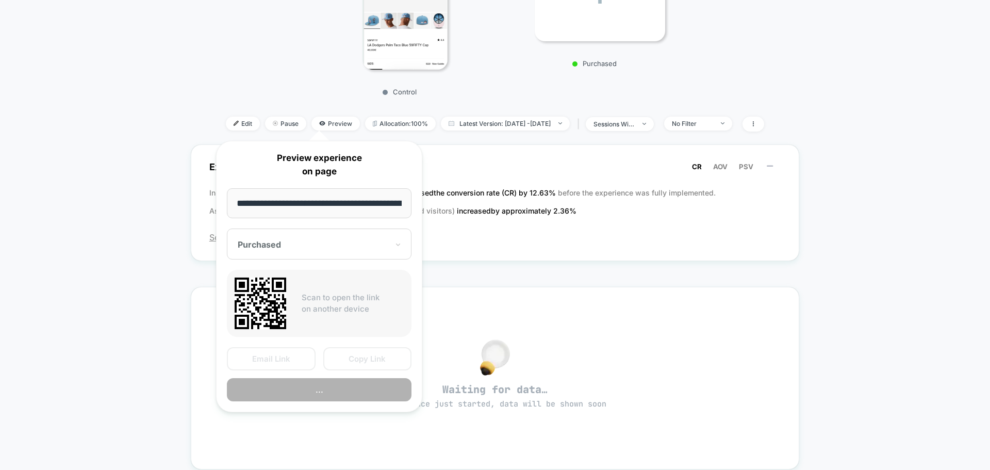
scroll to position [0, 183]
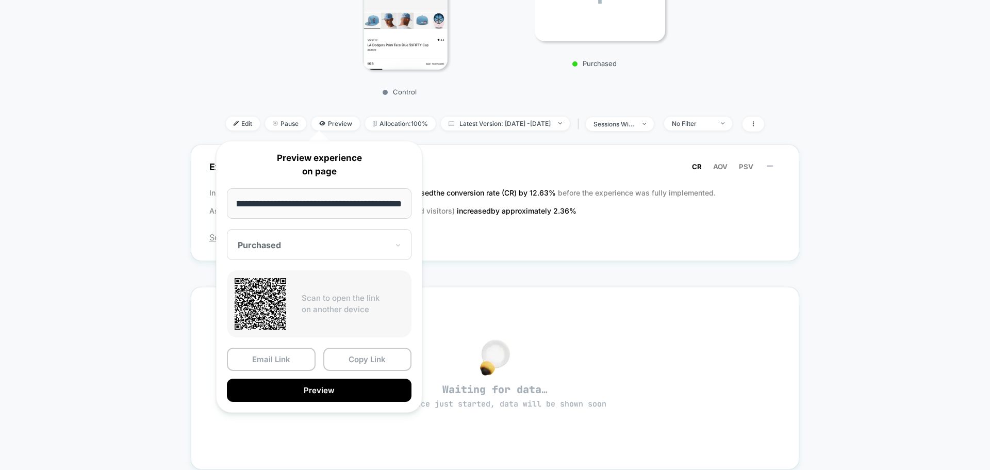
click at [338, 241] on div at bounding box center [313, 245] width 151 height 10
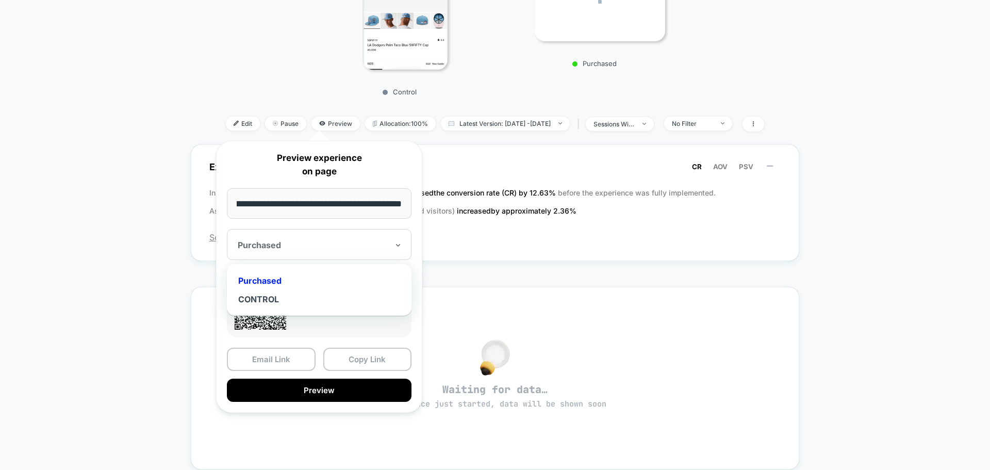
scroll to position [0, 0]
click at [810, 239] on div "< Back to all live experiences PDP - Mobile/Desktop - Social Proof - Italian LI…" at bounding box center [495, 216] width 990 height 876
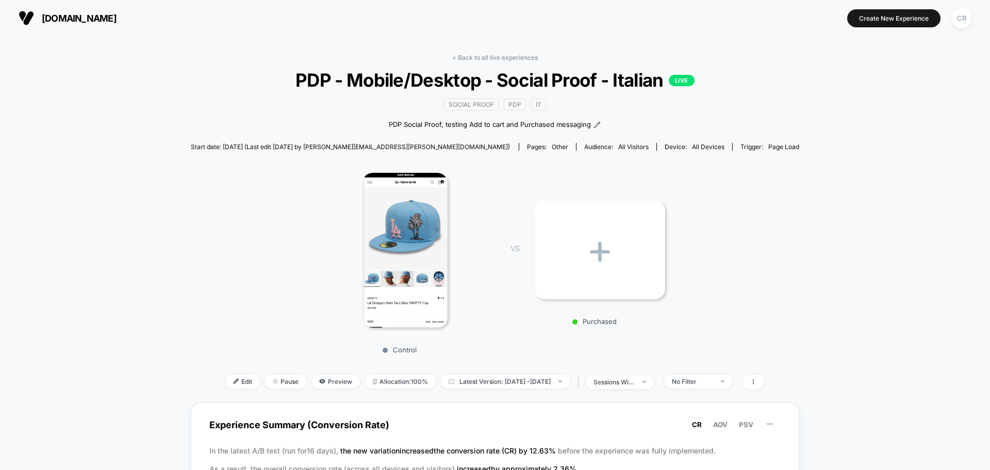
click at [485, 53] on div "< Back to all live experiences PDP - Mobile/Desktop - Social Proof - Italian LI…" at bounding box center [495, 463] width 609 height 835
click at [490, 56] on link "< Back to all live experiences" at bounding box center [495, 58] width 86 height 8
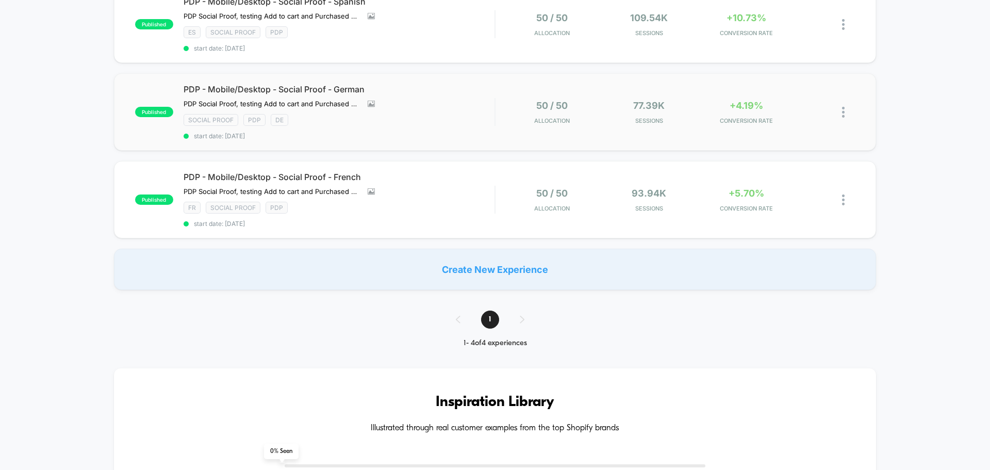
scroll to position [155, 0]
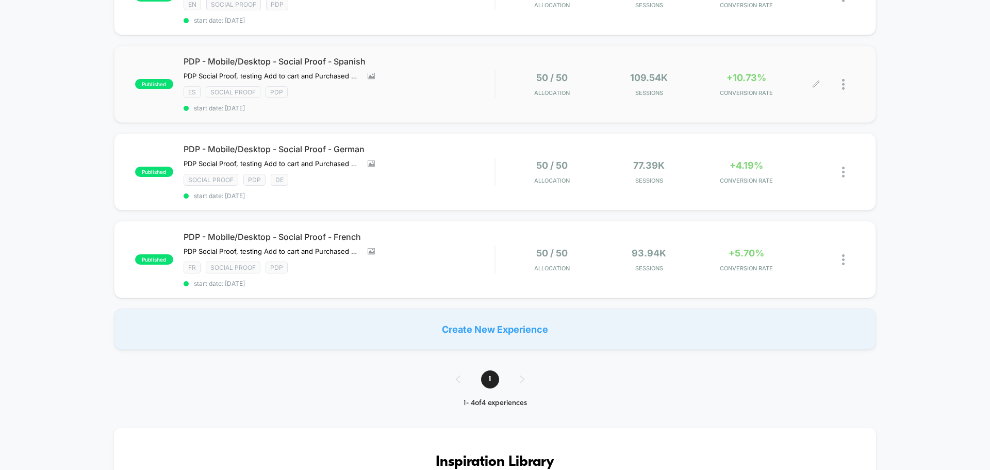
click at [747, 84] on div "+10.73% CONVERSION RATE" at bounding box center [747, 84] width 92 height 24
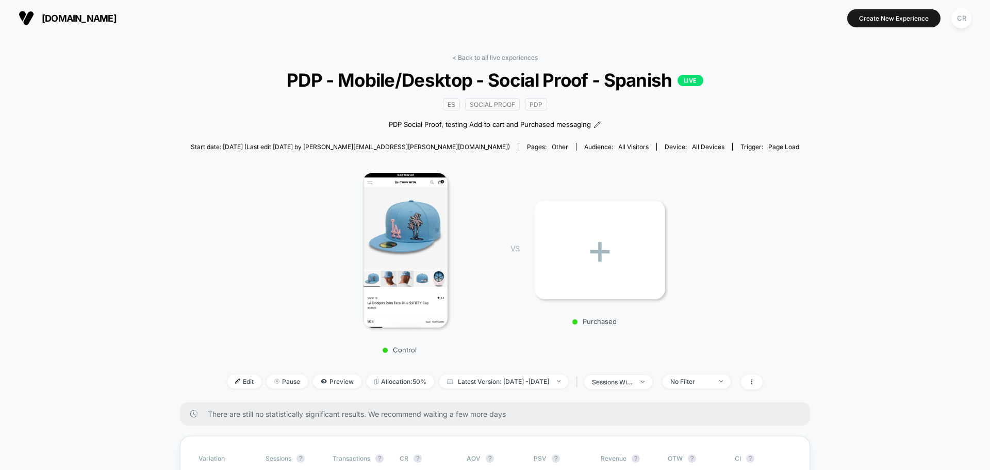
click at [97, 17] on span "neweracap.eu" at bounding box center [79, 18] width 75 height 11
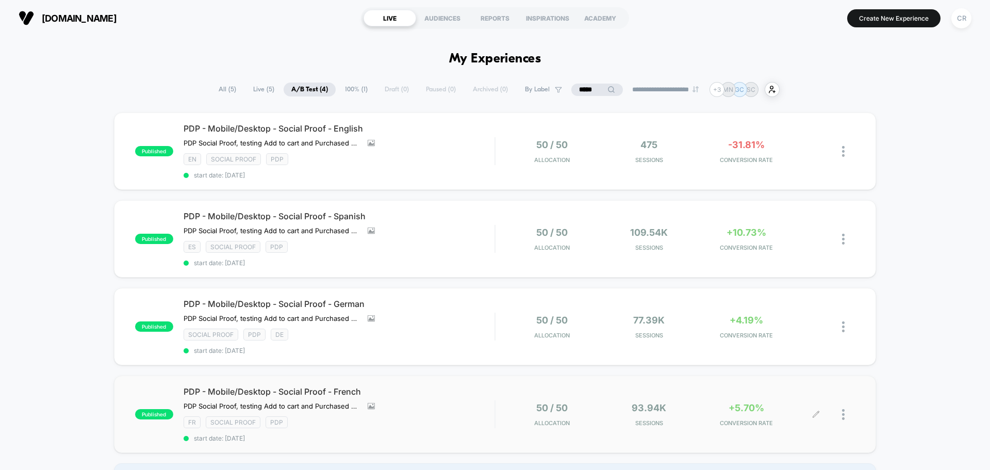
click at [738, 407] on span "+5.70%" at bounding box center [747, 407] width 36 height 11
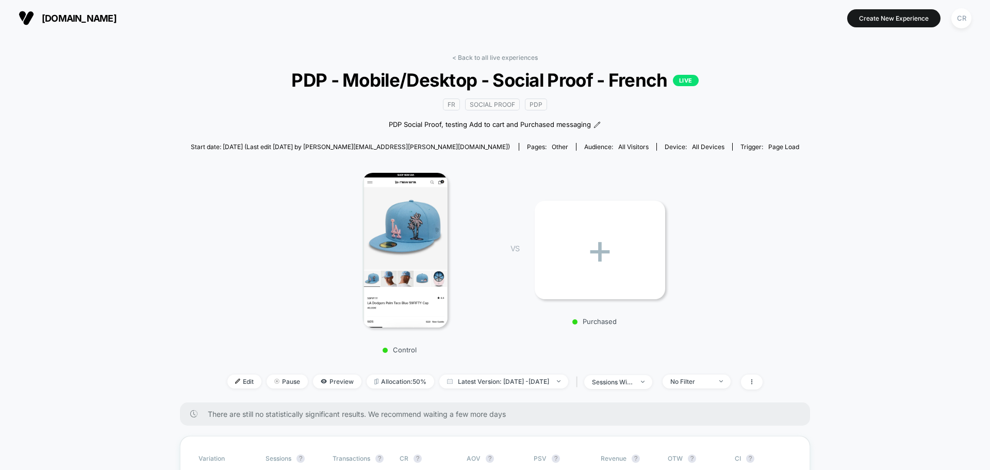
click at [489, 85] on span "PDP - Mobile/Desktop - Social Proof - French LIVE" at bounding box center [495, 80] width 548 height 22
click at [502, 57] on link "< Back to all live experiences" at bounding box center [495, 58] width 86 height 8
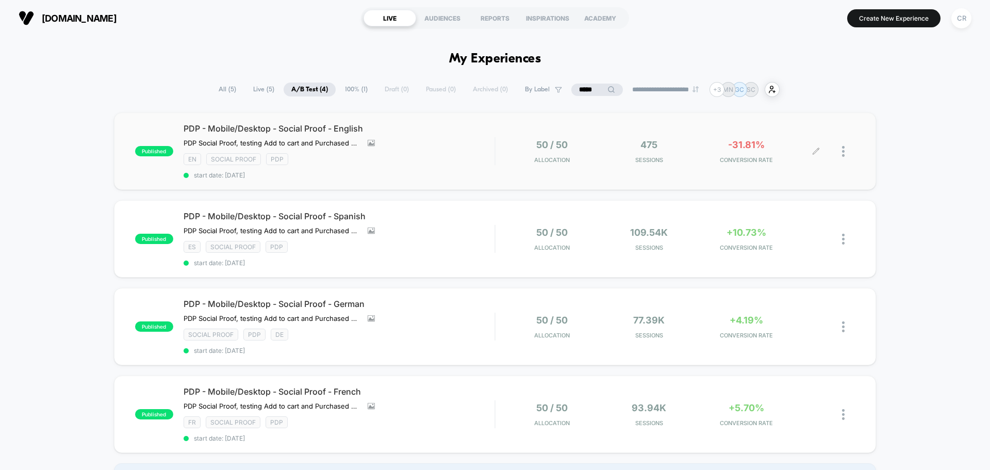
click at [746, 147] on span "-31.81%" at bounding box center [746, 144] width 37 height 11
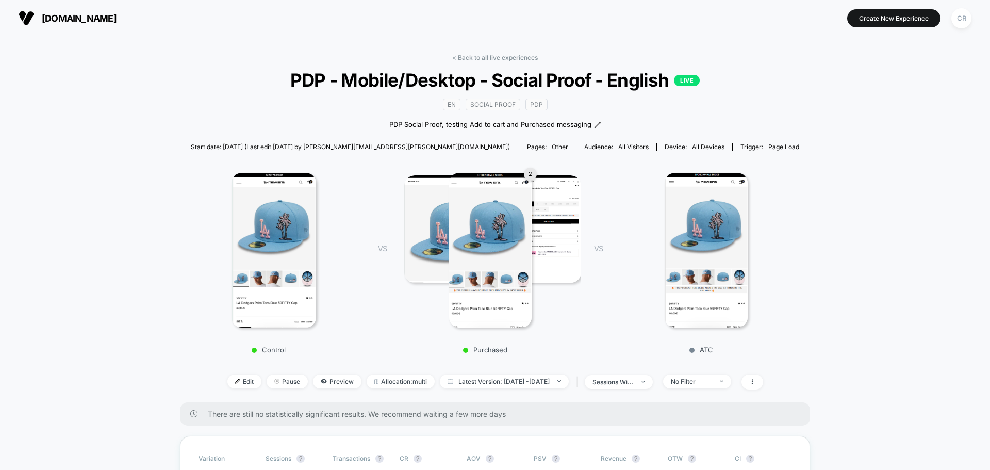
click at [44, 21] on span "neweracap.eu" at bounding box center [79, 18] width 75 height 11
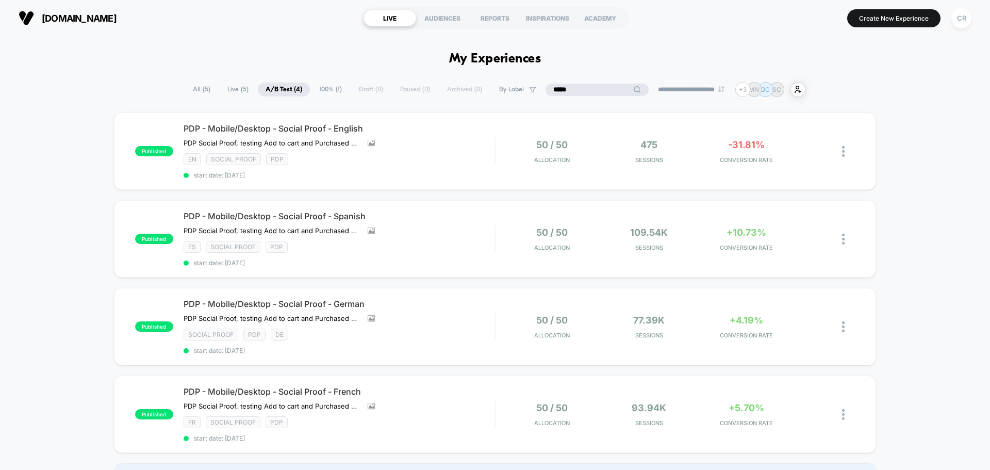
click at [588, 86] on input "*****" at bounding box center [597, 90] width 103 height 12
click at [510, 14] on div "REPORTS" at bounding box center [495, 18] width 53 height 17
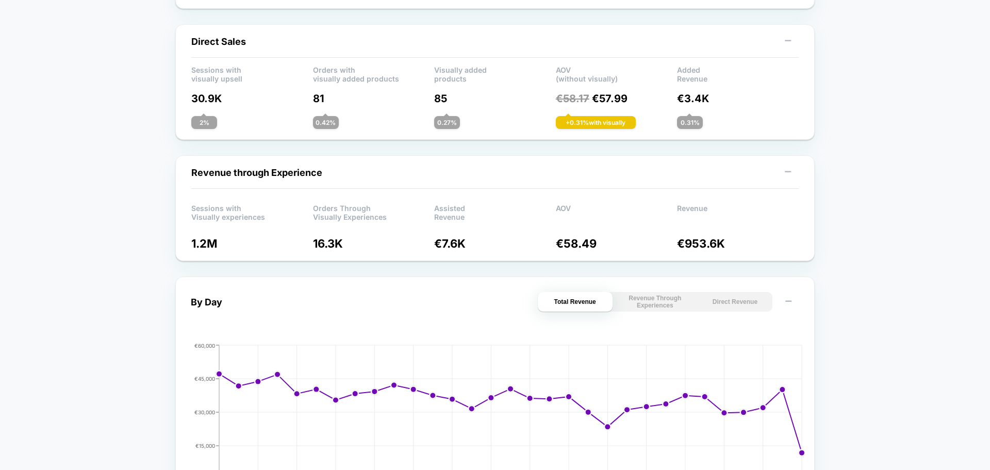
scroll to position [258, 0]
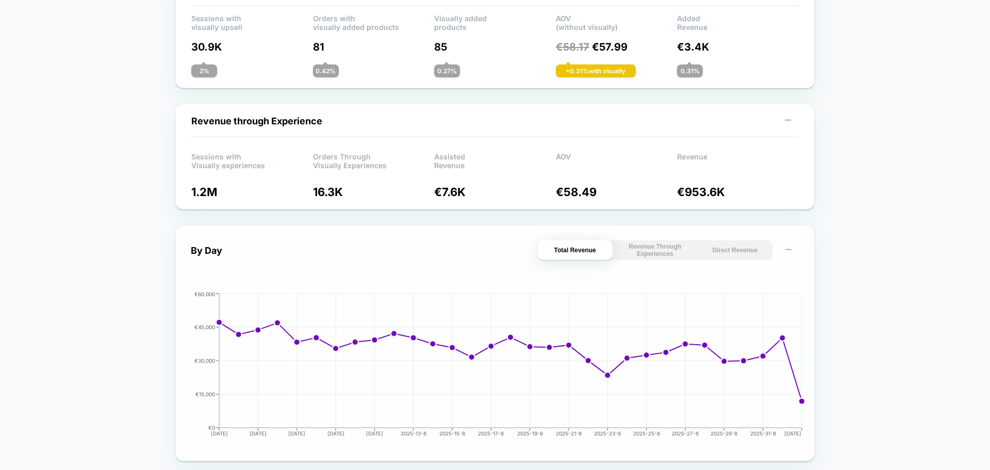
click at [668, 249] on button "Revenue Through Experiences" at bounding box center [655, 250] width 75 height 20
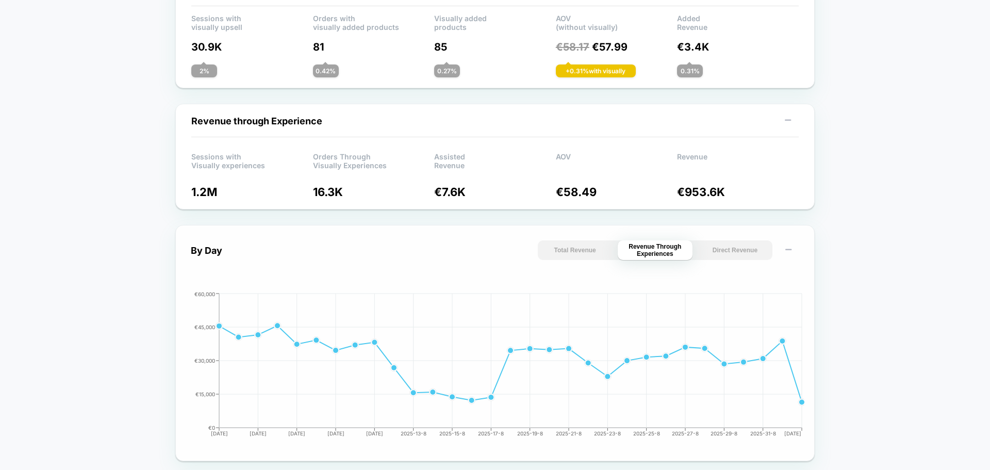
click at [592, 246] on button "Total Revenue" at bounding box center [575, 250] width 75 height 20
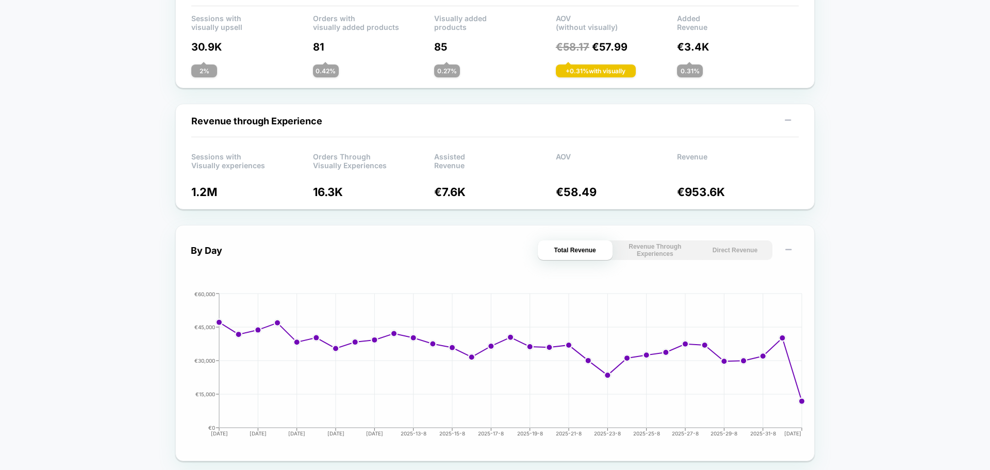
click at [724, 253] on button "Direct Revenue" at bounding box center [735, 250] width 75 height 20
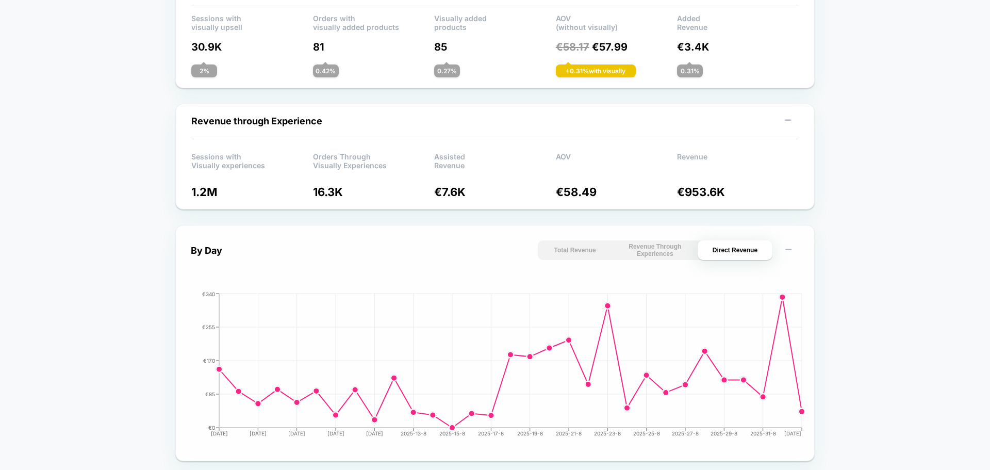
click at [659, 253] on button "Revenue Through Experiences" at bounding box center [655, 250] width 75 height 20
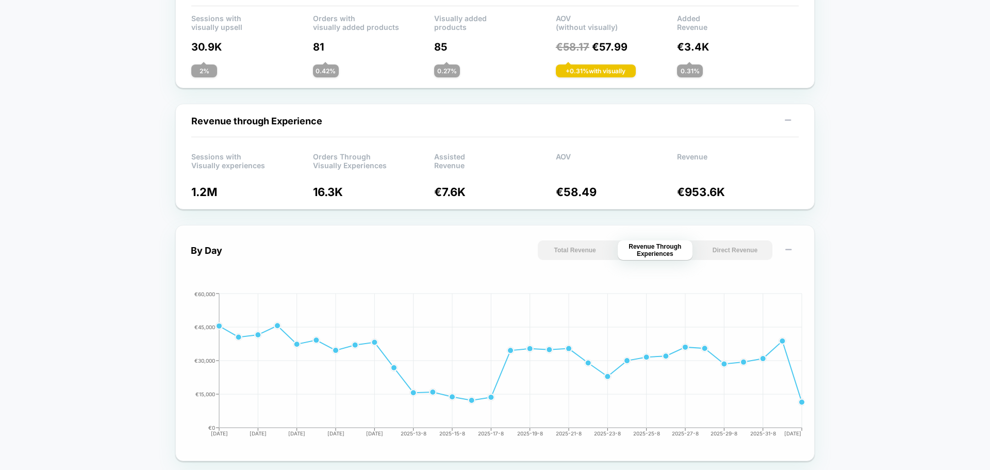
click at [614, 251] on div "Total Revenue Revenue Through Experiences Direct Revenue" at bounding box center [655, 250] width 235 height 20
click at [698, 256] on button "Direct Revenue" at bounding box center [735, 250] width 75 height 20
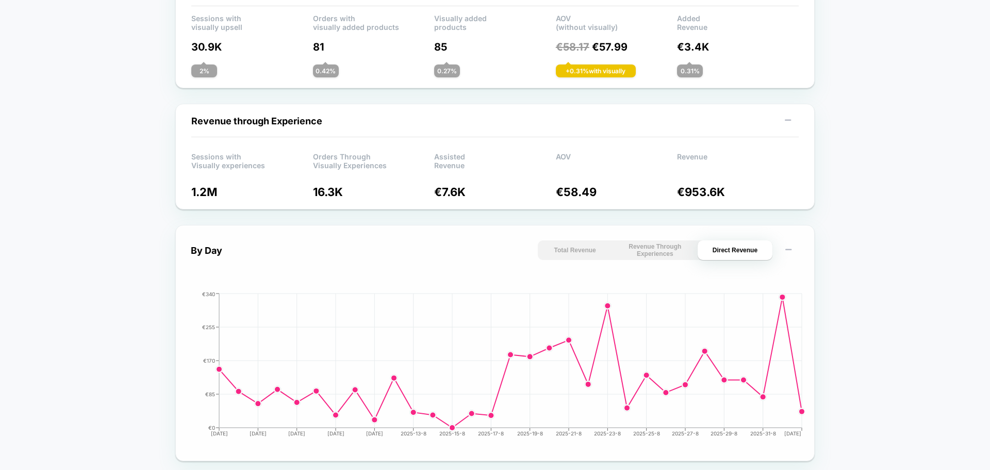
click at [572, 259] on button "Total Revenue" at bounding box center [575, 250] width 75 height 20
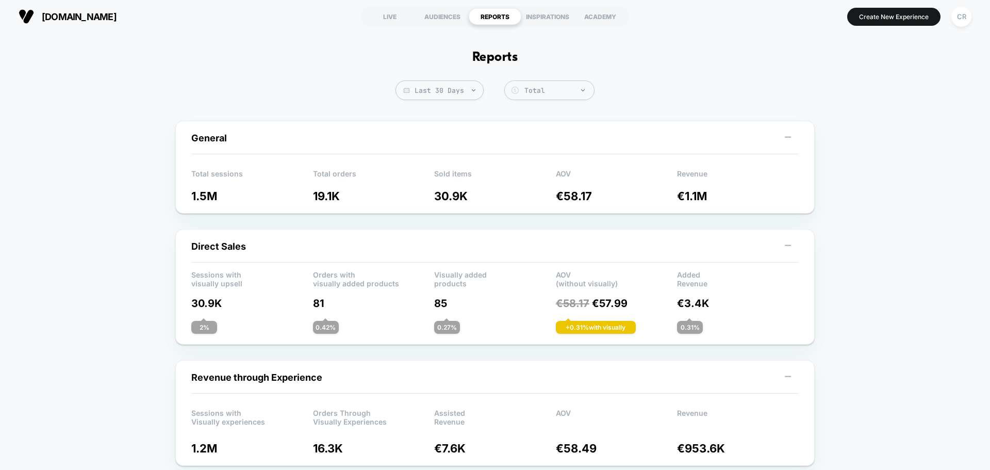
scroll to position [0, 0]
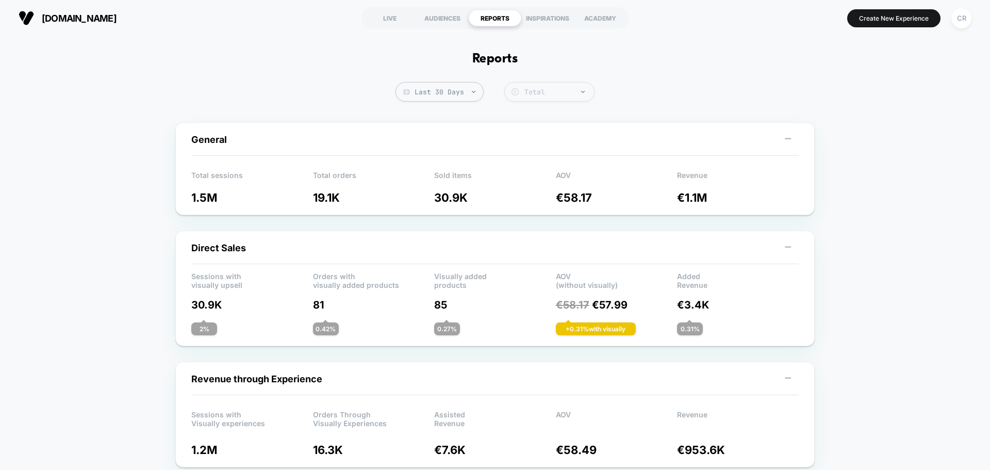
click at [528, 88] on div "Total" at bounding box center [557, 92] width 64 height 9
click at [447, 95] on span "Last 30 Days" at bounding box center [440, 92] width 88 height 20
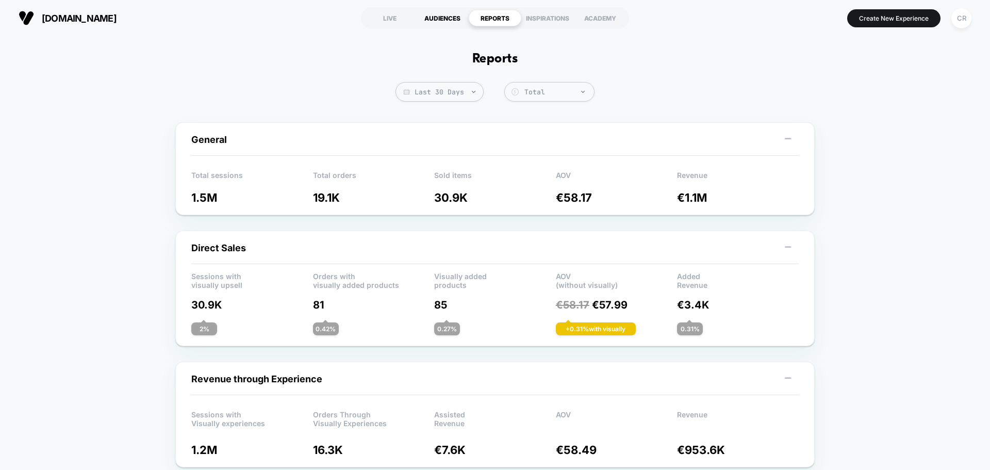
click at [442, 12] on div "AUDIENCES" at bounding box center [442, 18] width 53 height 17
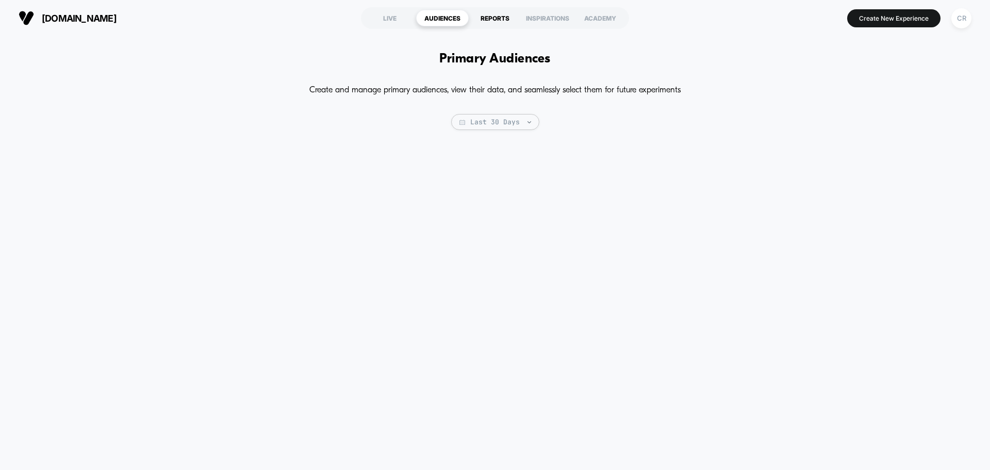
click at [495, 23] on div "REPORTS" at bounding box center [495, 18] width 53 height 17
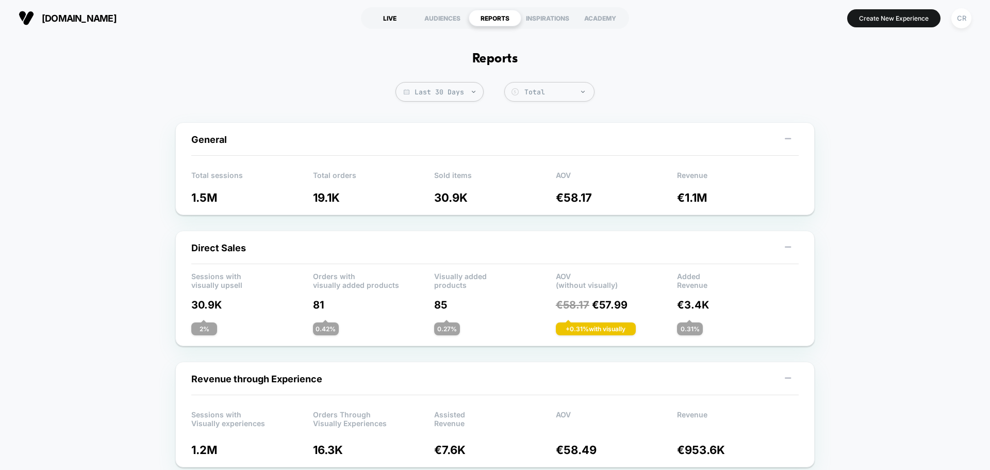
click at [388, 12] on div "LIVE" at bounding box center [390, 18] width 53 height 17
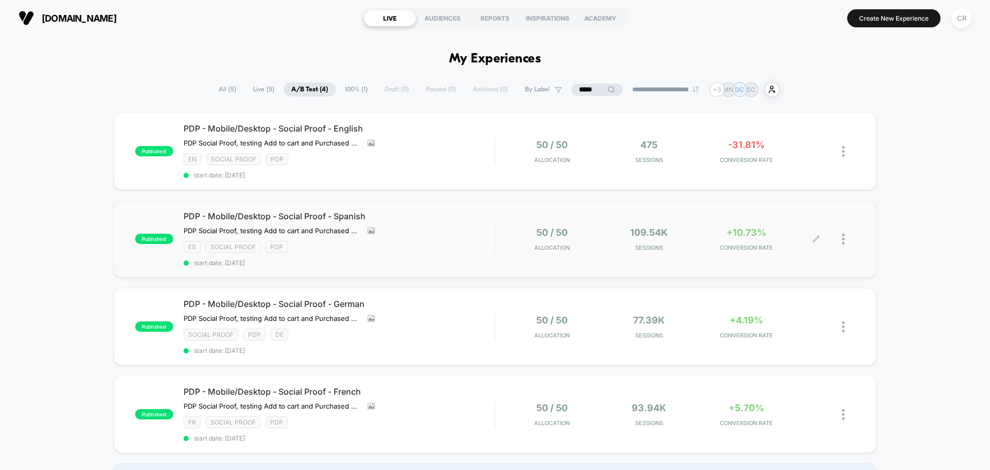
click at [736, 234] on span "+10.73%" at bounding box center [747, 232] width 40 height 11
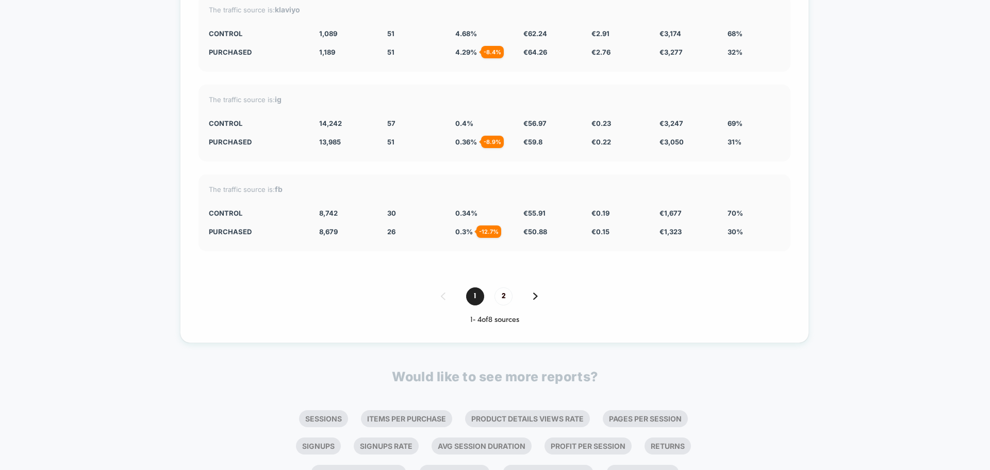
scroll to position [4123, 0]
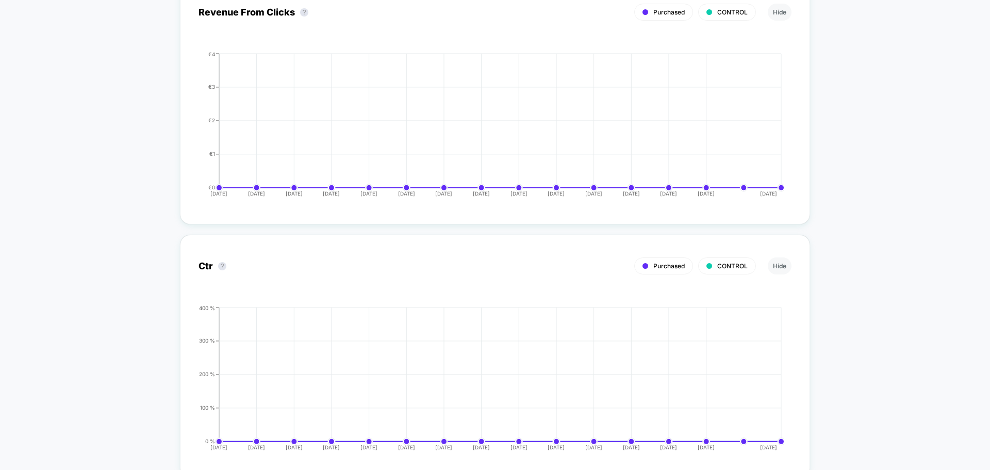
drag, startPoint x: 990, startPoint y: 154, endPoint x: 984, endPoint y: -13, distance: 167.2
click at [984, 0] on html "neweracap.eu Create New Experience CR neweracap.eu < Back to all live experienc…" at bounding box center [495, 235] width 990 height 470
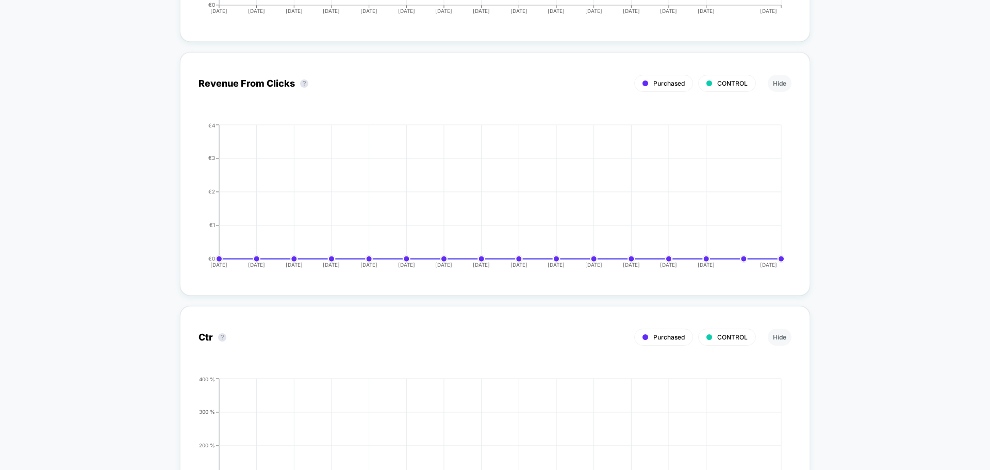
drag, startPoint x: 990, startPoint y: 11, endPoint x: 990, endPoint y: 4, distance: 7.2
drag, startPoint x: 990, startPoint y: 74, endPoint x: 978, endPoint y: -26, distance: 100.3
click at [978, 0] on html "neweracap.eu Create New Experience CR neweracap.eu < Back to all live experienc…" at bounding box center [495, 235] width 990 height 470
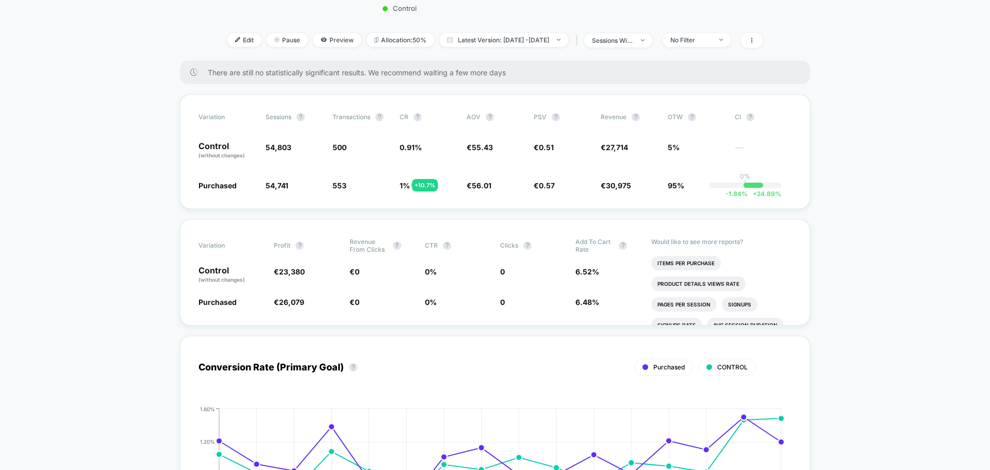
scroll to position [0, 0]
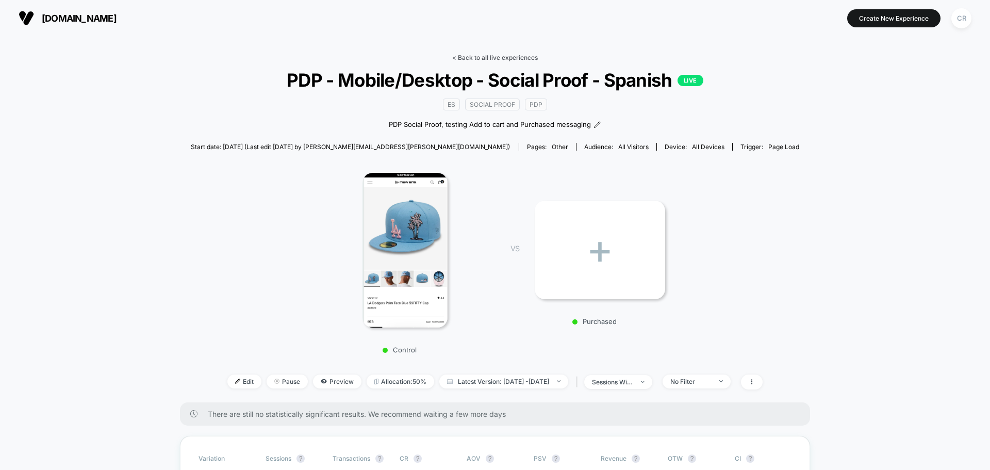
click at [493, 54] on link "< Back to all live experiences" at bounding box center [495, 58] width 86 height 8
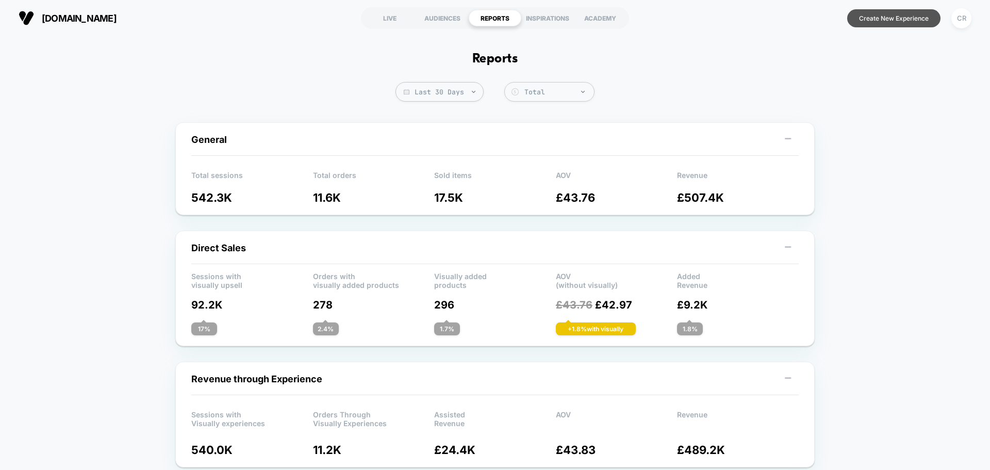
click at [874, 18] on button "Create New Experience" at bounding box center [894, 18] width 93 height 18
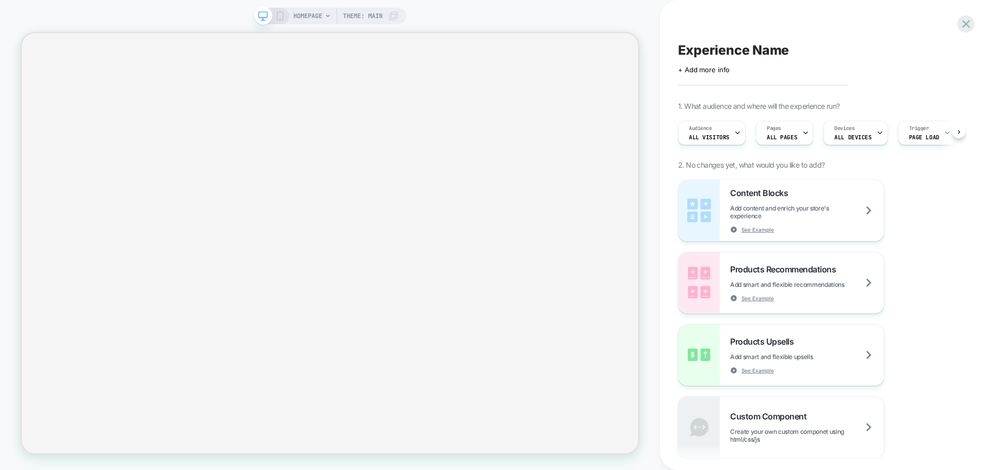
scroll to position [0, 1]
click at [320, 17] on span "HOMEPAGE" at bounding box center [308, 16] width 29 height 17
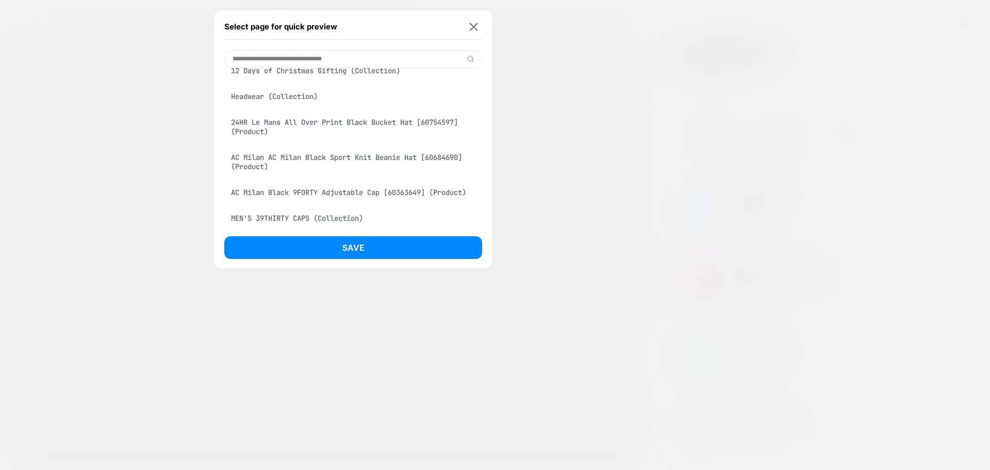
scroll to position [361, 0]
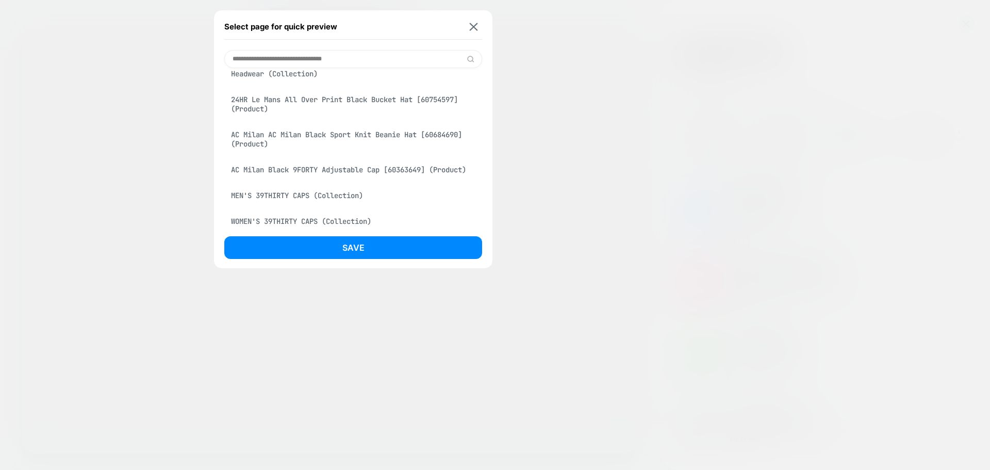
click at [311, 84] on div "Headwear (Collection)" at bounding box center [353, 74] width 258 height 20
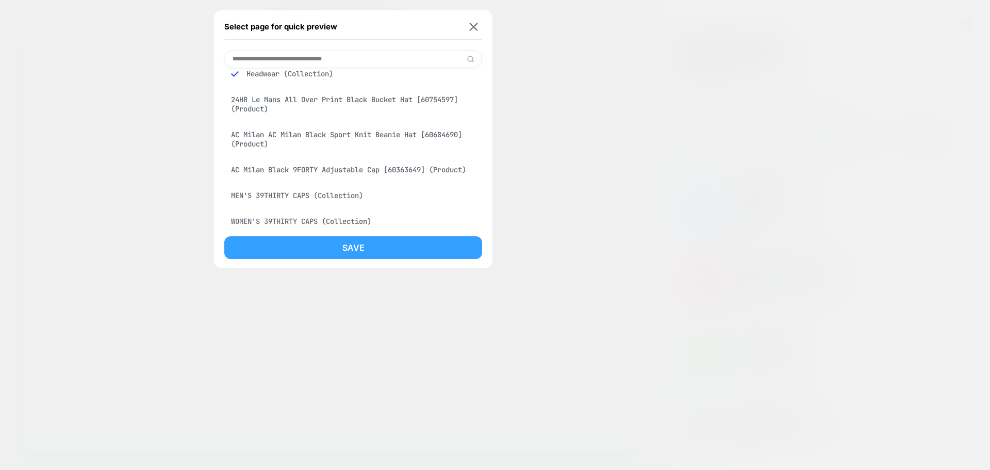
click at [358, 247] on button "Save" at bounding box center [353, 247] width 258 height 23
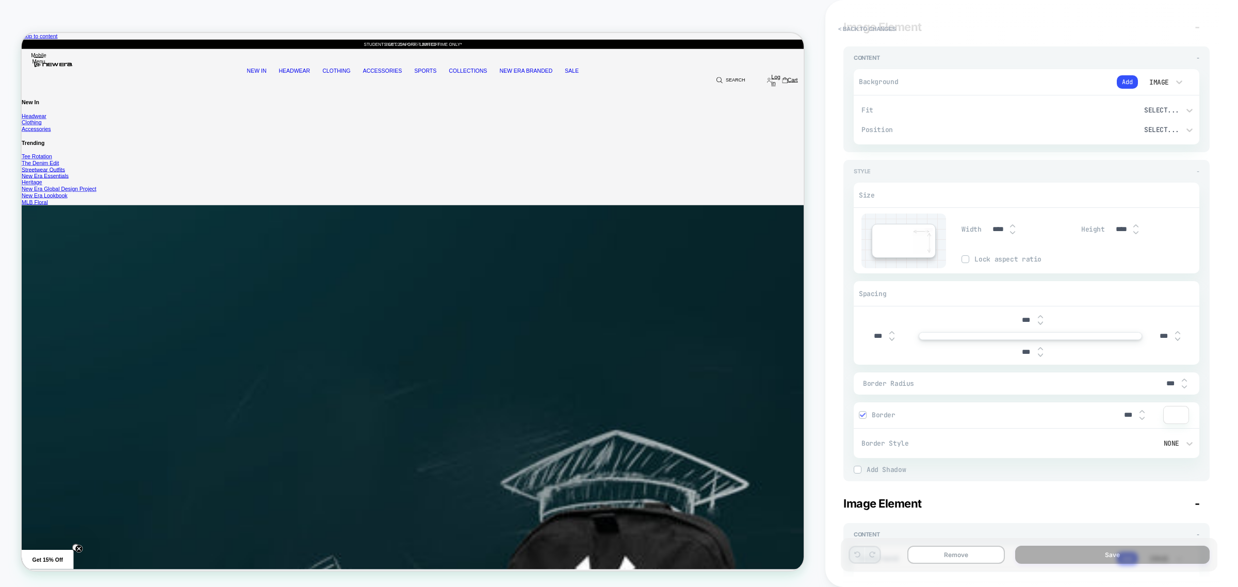
scroll to position [0, 0]
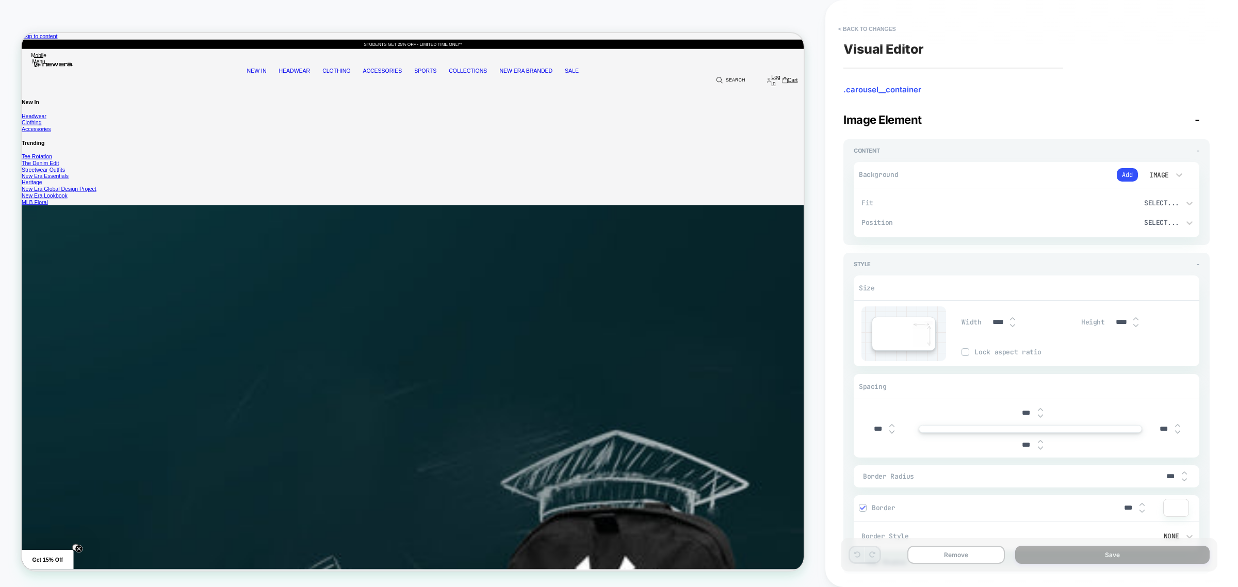
click at [990, 204] on div "Select..." at bounding box center [1109, 203] width 139 height 9
click at [990, 271] on div "Cover" at bounding box center [1115, 273] width 161 height 22
type textarea "*"
click at [990, 205] on div "Cover" at bounding box center [1109, 203] width 139 height 9
click at [990, 227] on div at bounding box center [619, 293] width 1238 height 587
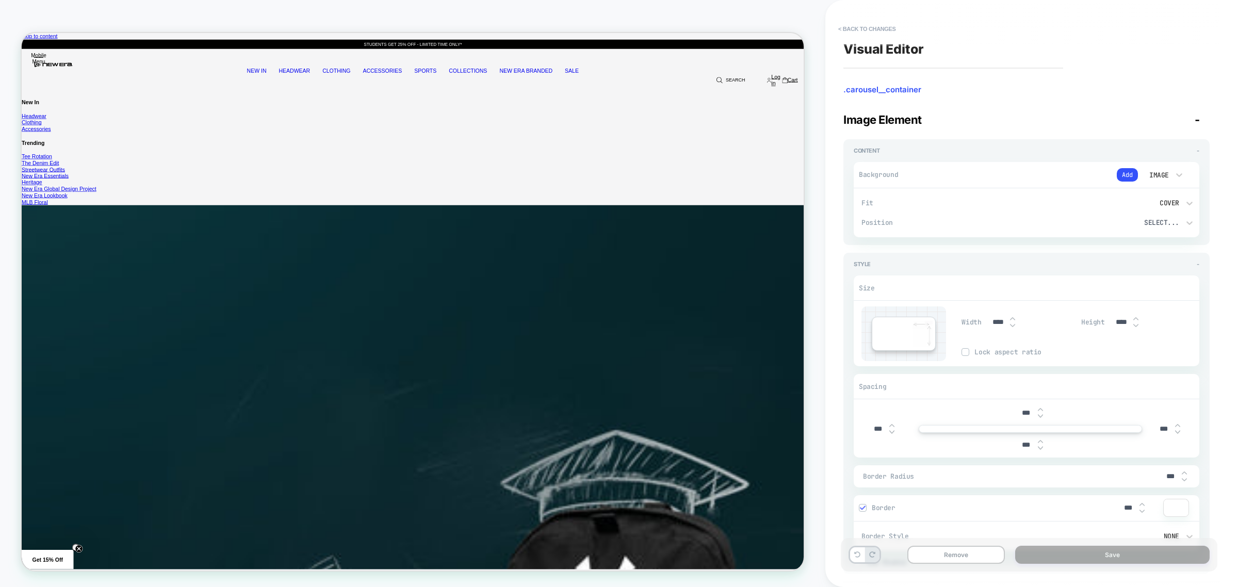
click at [990, 315] on div "****" at bounding box center [1003, 322] width 32 height 21
click at [990, 323] on input "****" at bounding box center [998, 322] width 23 height 9
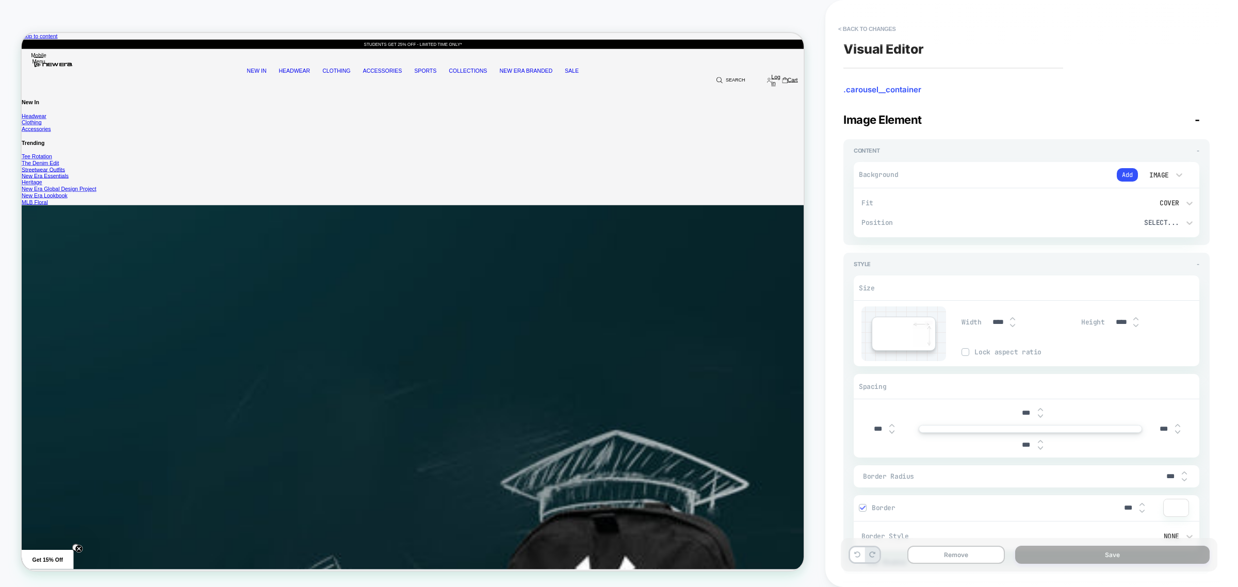
click at [990, 323] on input "****" at bounding box center [998, 322] width 23 height 9
type input "***"
type textarea "*"
type input "****"
type textarea "*"
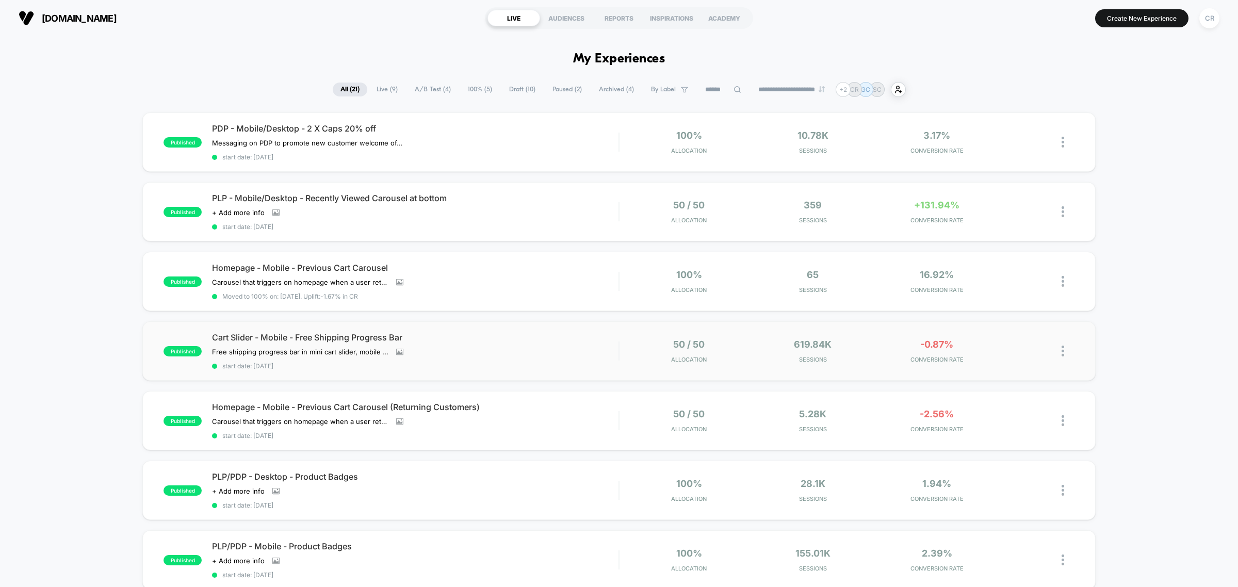
click at [1064, 347] on img at bounding box center [1063, 351] width 3 height 11
click at [1012, 289] on div "Edit" at bounding box center [1010, 289] width 93 height 23
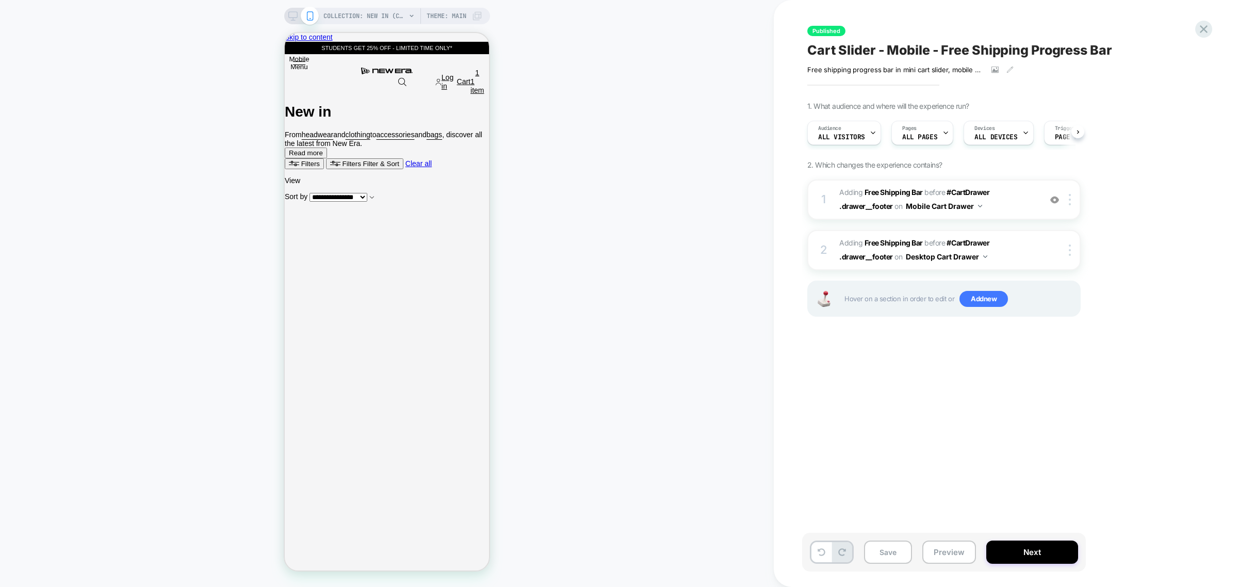
scroll to position [0, 1]
click at [1013, 200] on span "#_loomi_addon_1753717368386 Adding Free Shipping Bar BEFORE #CartDrawer .drawer…" at bounding box center [937, 200] width 197 height 28
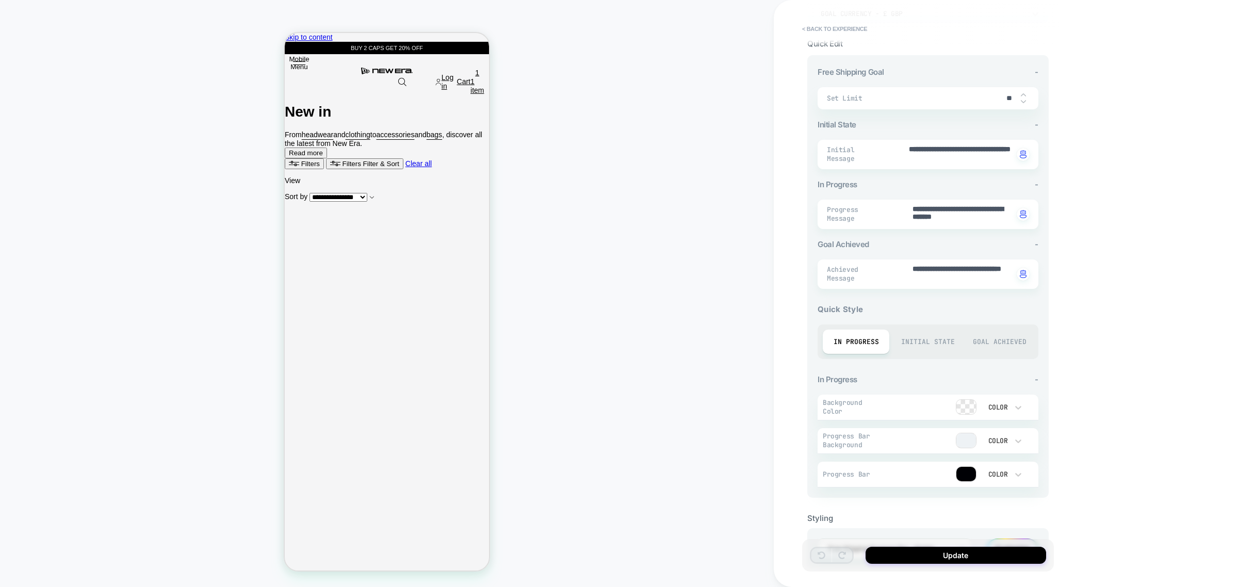
scroll to position [129, 0]
click at [1017, 341] on div "Goal Achieved" at bounding box center [999, 336] width 67 height 24
click at [942, 337] on div "Initial State" at bounding box center [927, 336] width 67 height 24
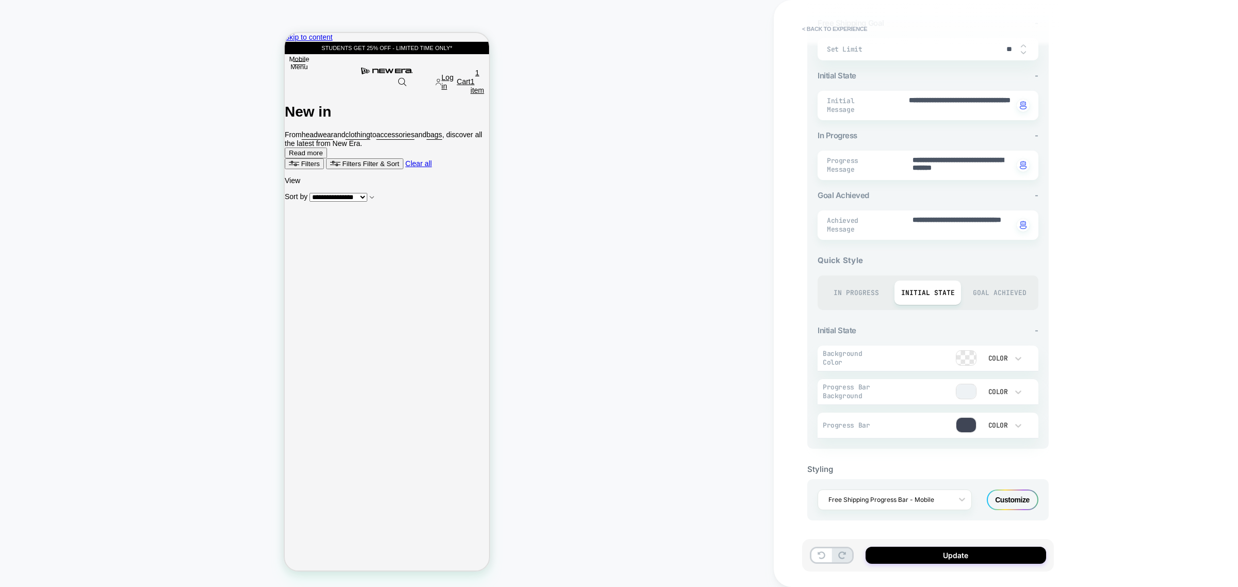
click at [859, 299] on div "In Progress" at bounding box center [856, 293] width 67 height 24
type textarea "*"
click at [850, 23] on button "< Back to experience" at bounding box center [834, 29] width 75 height 17
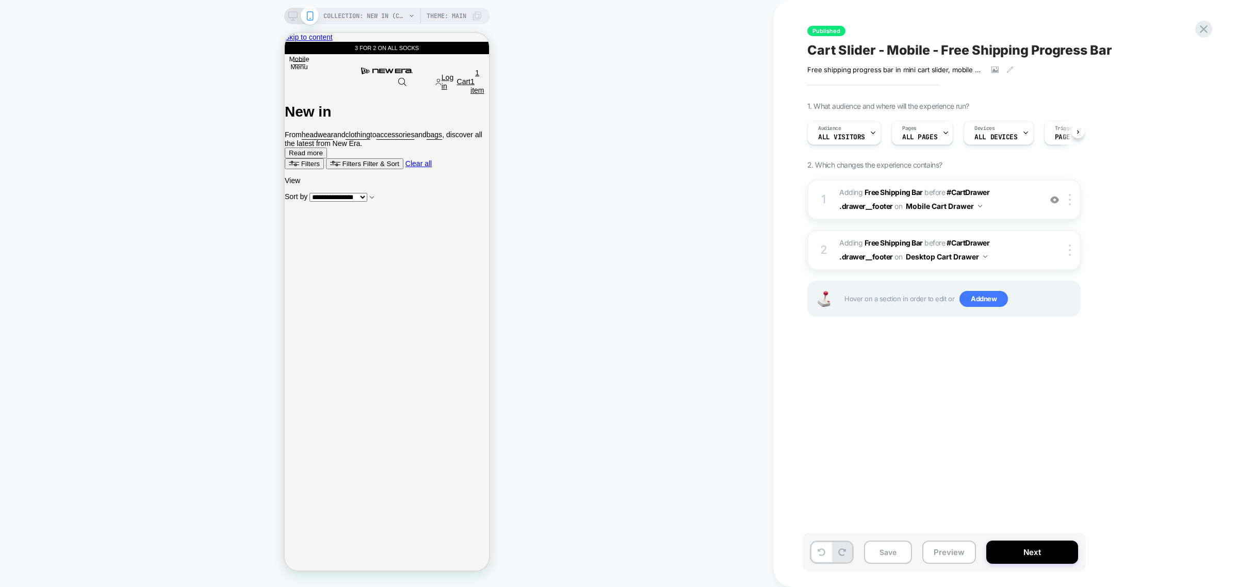
scroll to position [0, 1]
click at [1208, 28] on icon at bounding box center [1204, 29] width 14 height 14
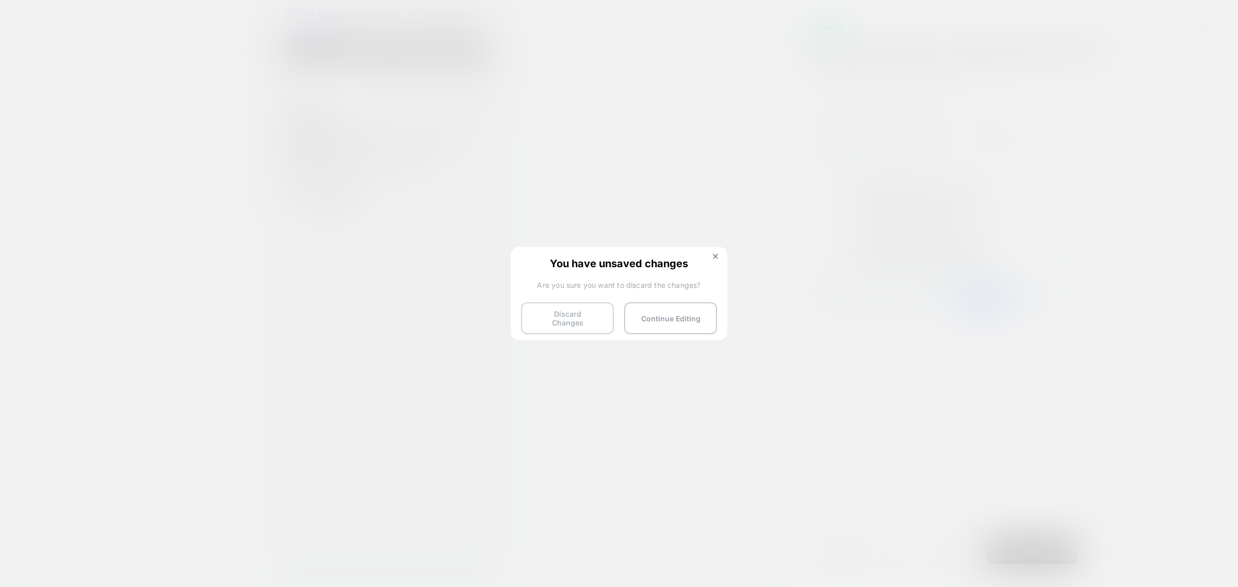
click at [597, 310] on button "Discard Changes" at bounding box center [567, 318] width 93 height 32
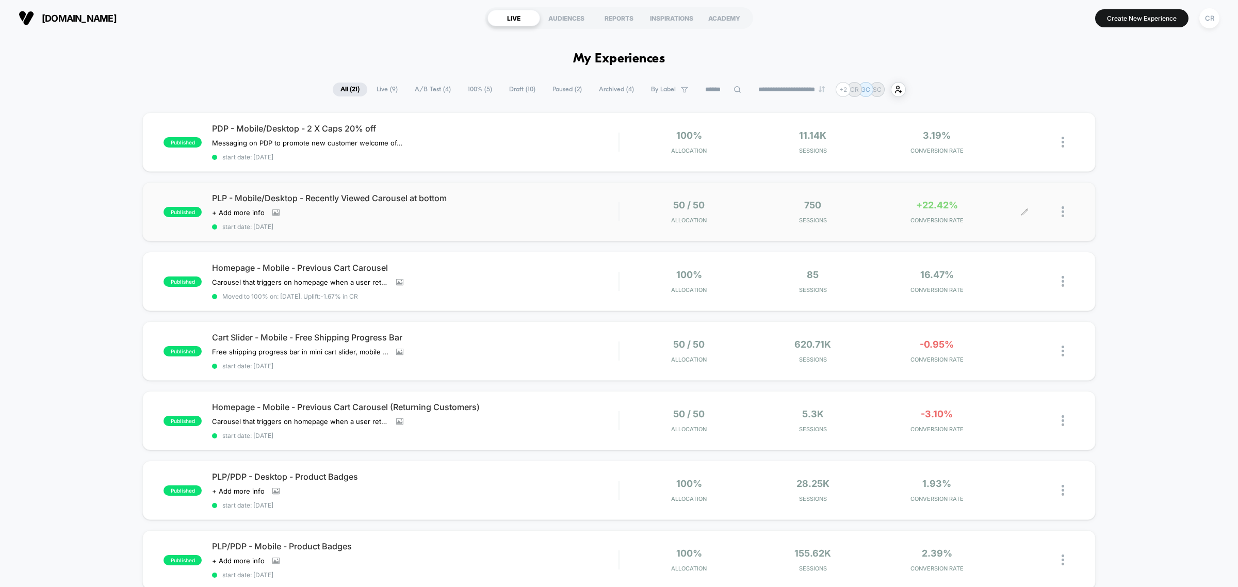
click at [939, 207] on span "+22.42%" at bounding box center [937, 205] width 42 height 11
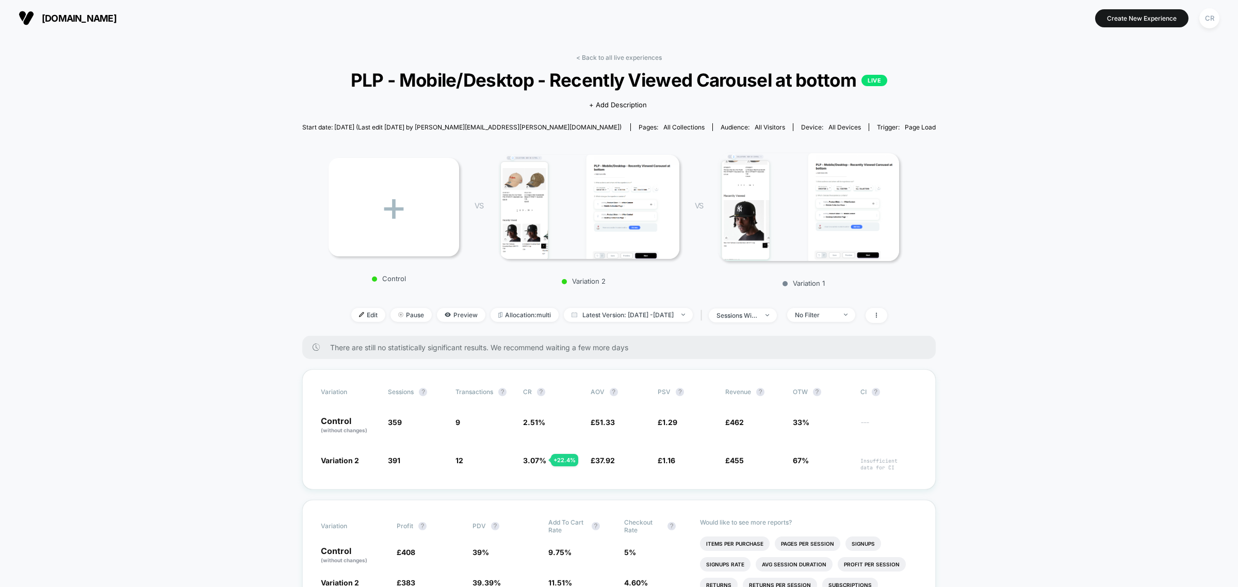
click at [83, 24] on button "[DOMAIN_NAME]" at bounding box center [67, 18] width 104 height 17
